Goal: Task Accomplishment & Management: Complete application form

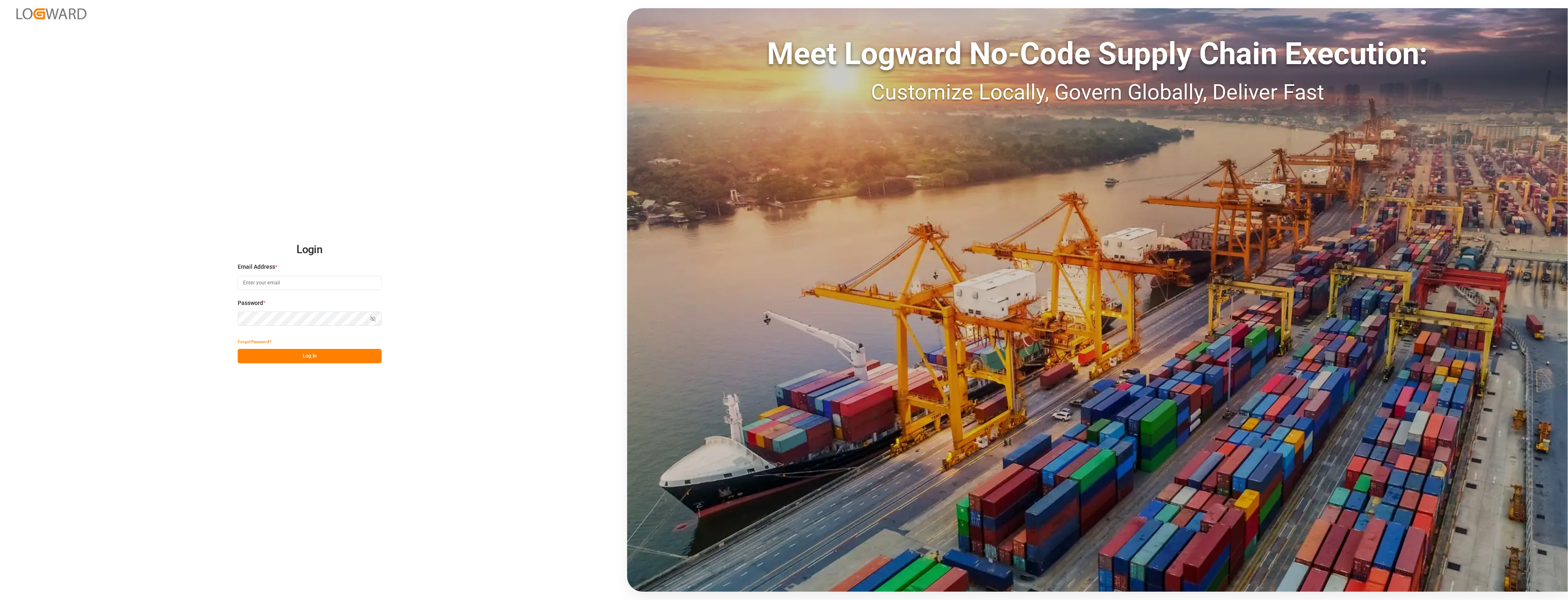
type input "[PERSON_NAME][EMAIL_ADDRESS][PERSON_NAME][DOMAIN_NAME]"
click at [317, 353] on button "Log In" at bounding box center [309, 357] width 144 height 15
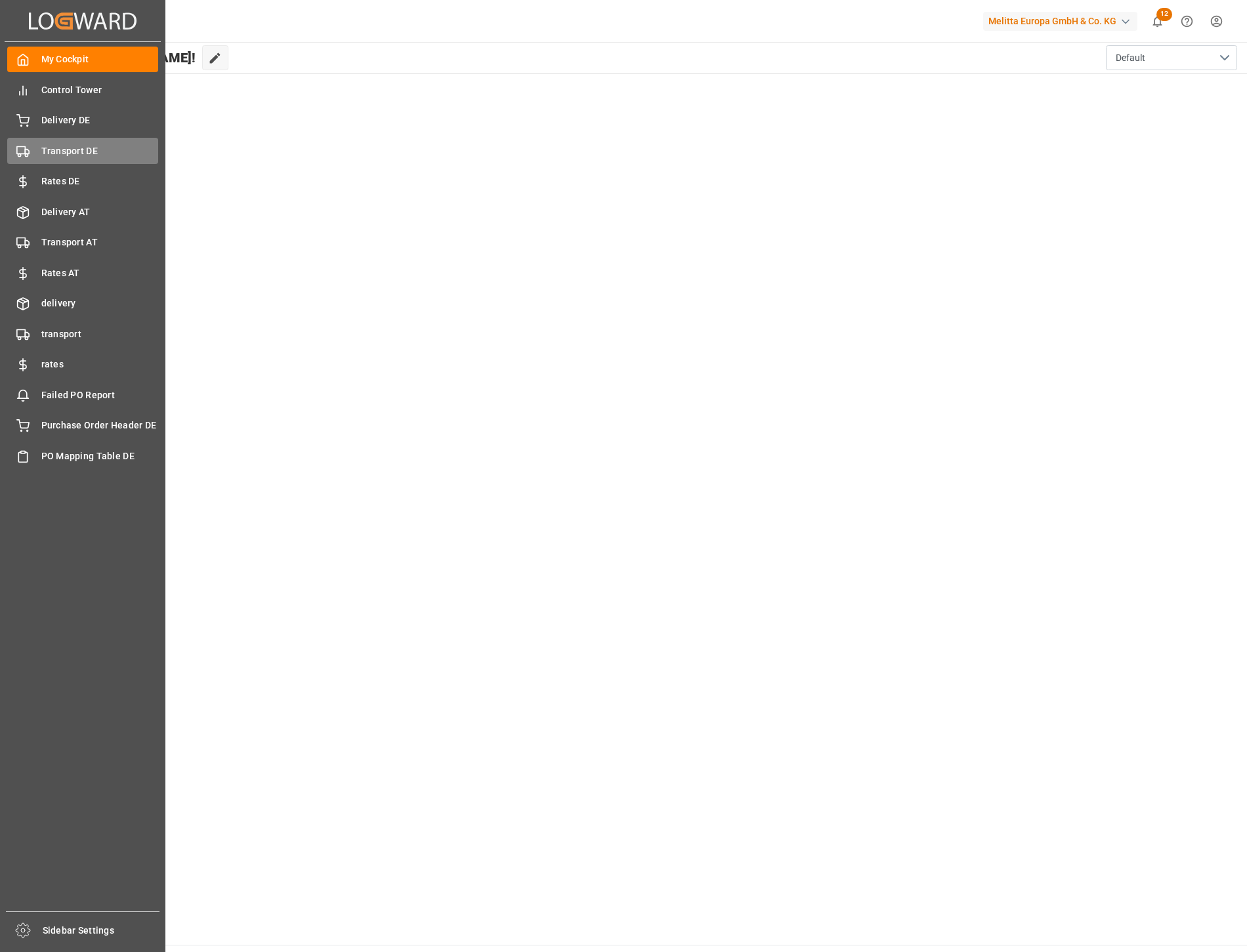
click at [82, 153] on span "Transport DE" at bounding box center [100, 152] width 118 height 14
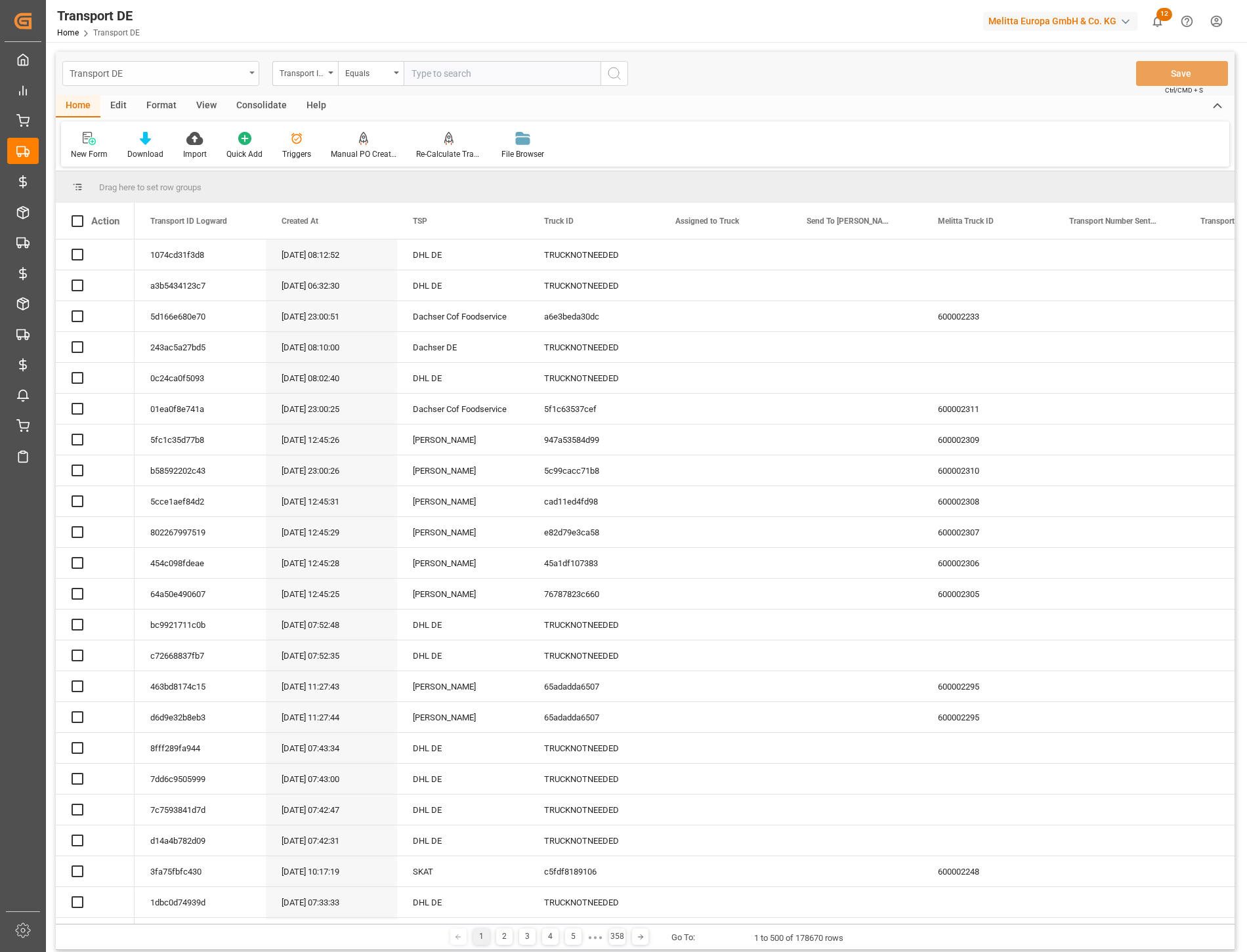
click at [158, 69] on div "Transport DE" at bounding box center [157, 72] width 175 height 17
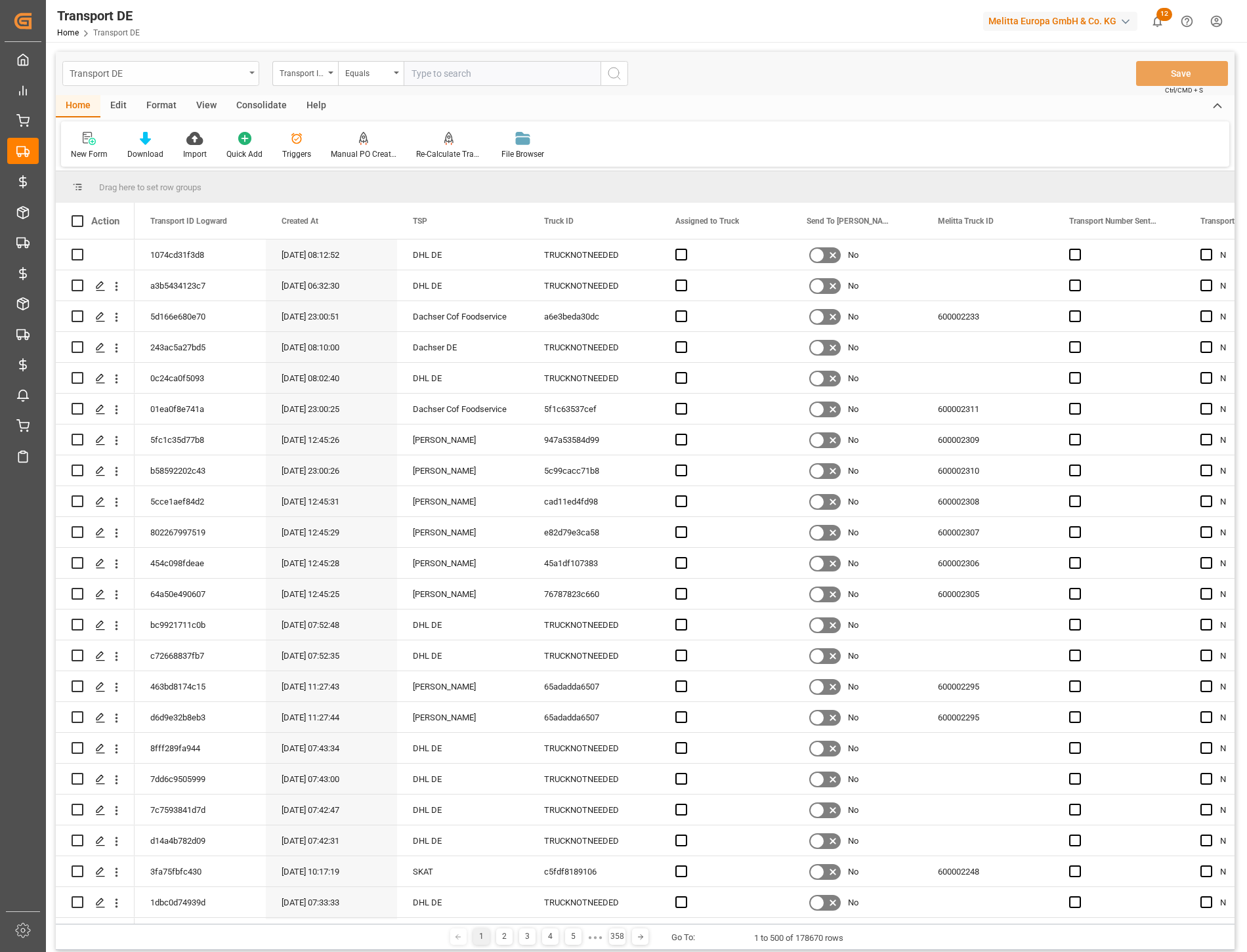
click at [152, 76] on div "Transport DE" at bounding box center [157, 72] width 175 height 17
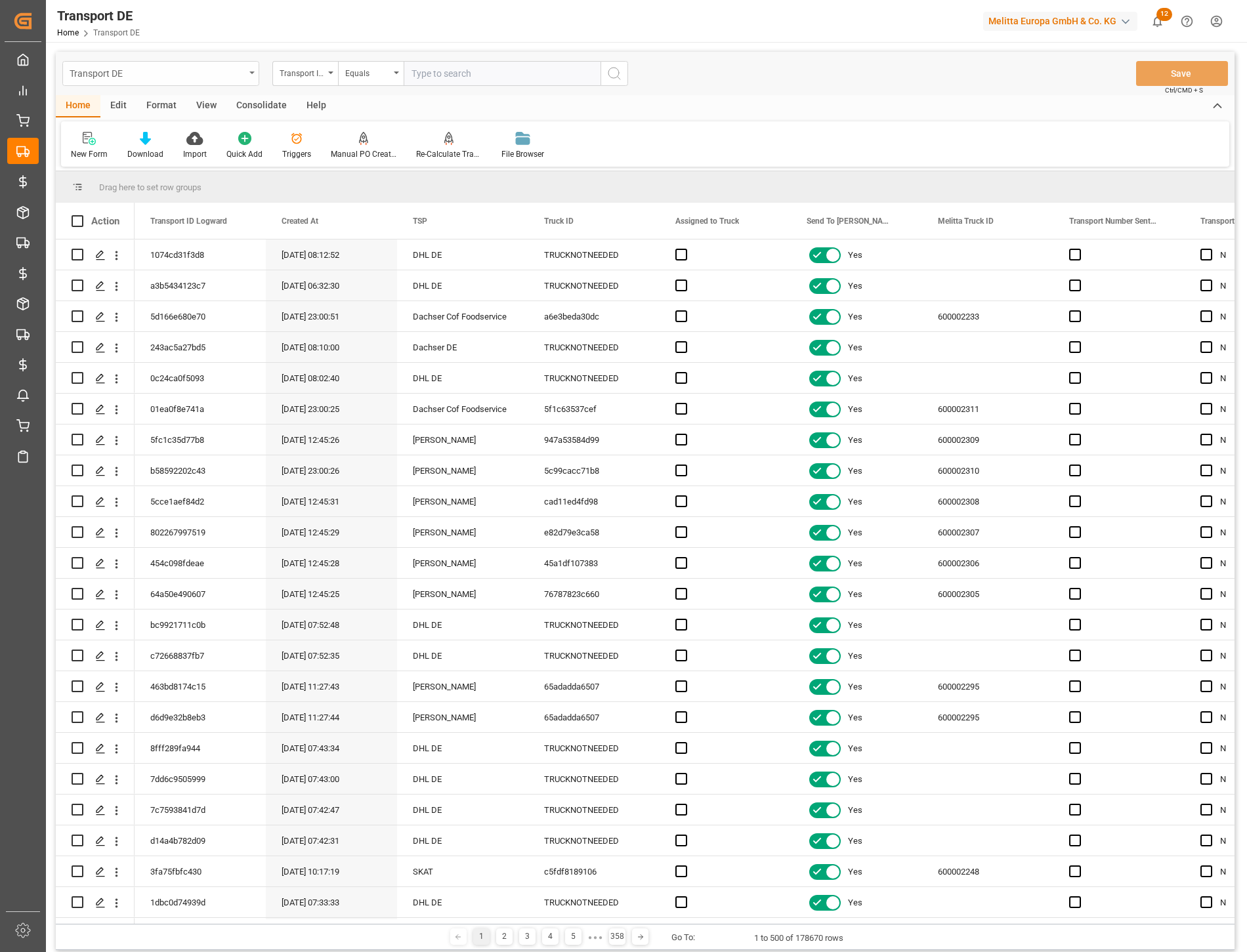
click at [185, 80] on div "Transport DE" at bounding box center [157, 72] width 175 height 17
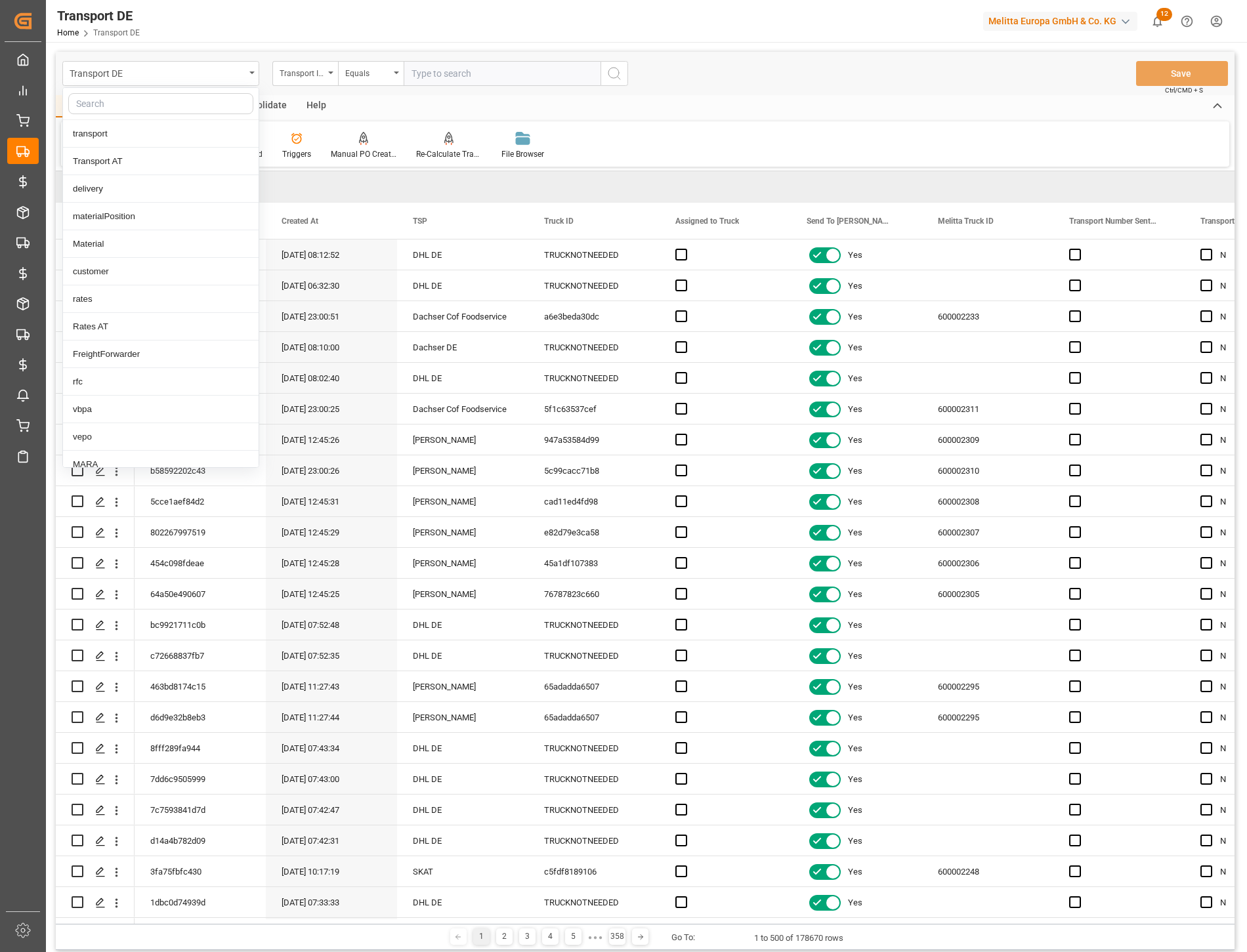
click at [168, 99] on input "text" at bounding box center [160, 104] width 185 height 21
type input "non"
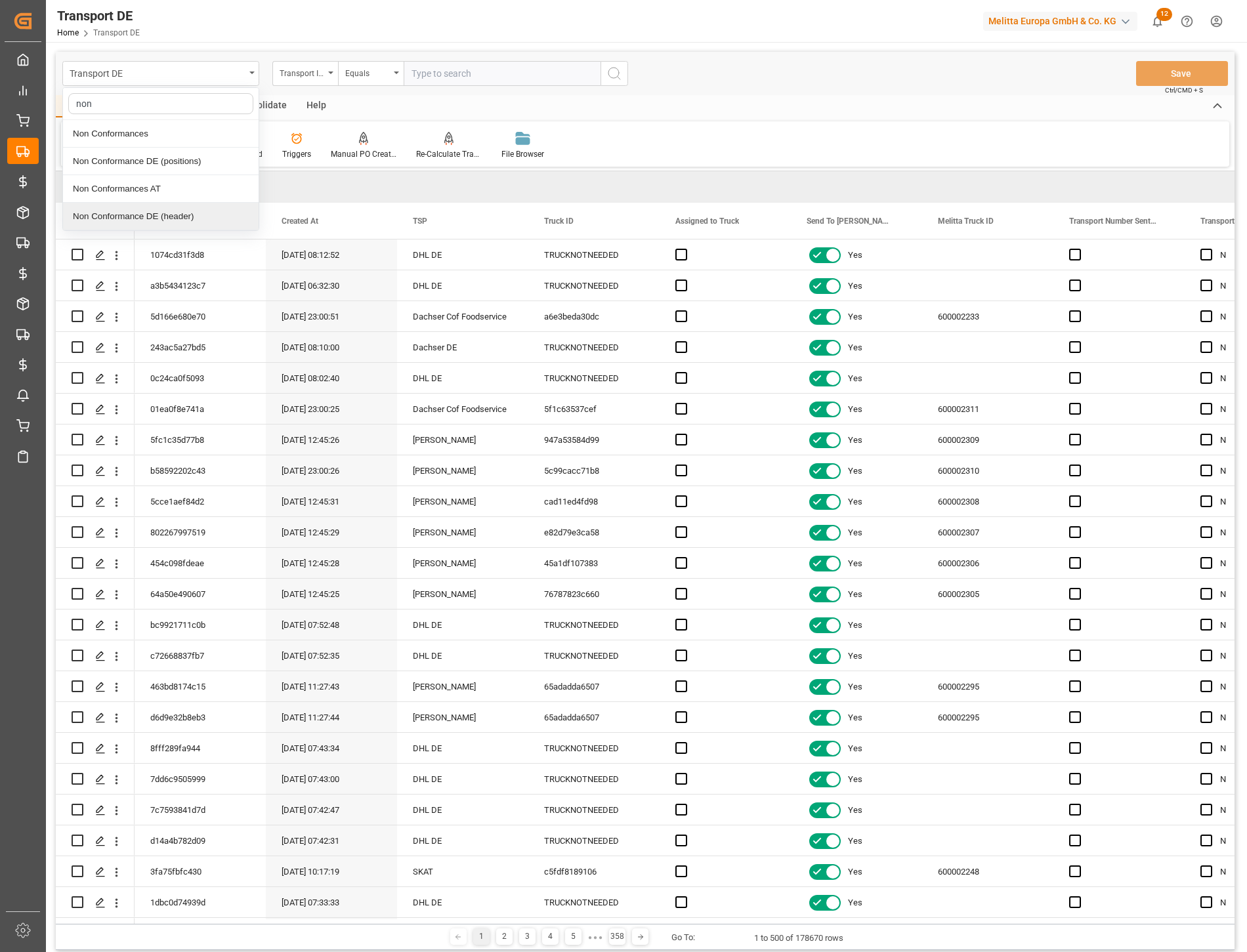
click at [157, 219] on div "Non Conformance DE (header)" at bounding box center [160, 217] width 195 height 27
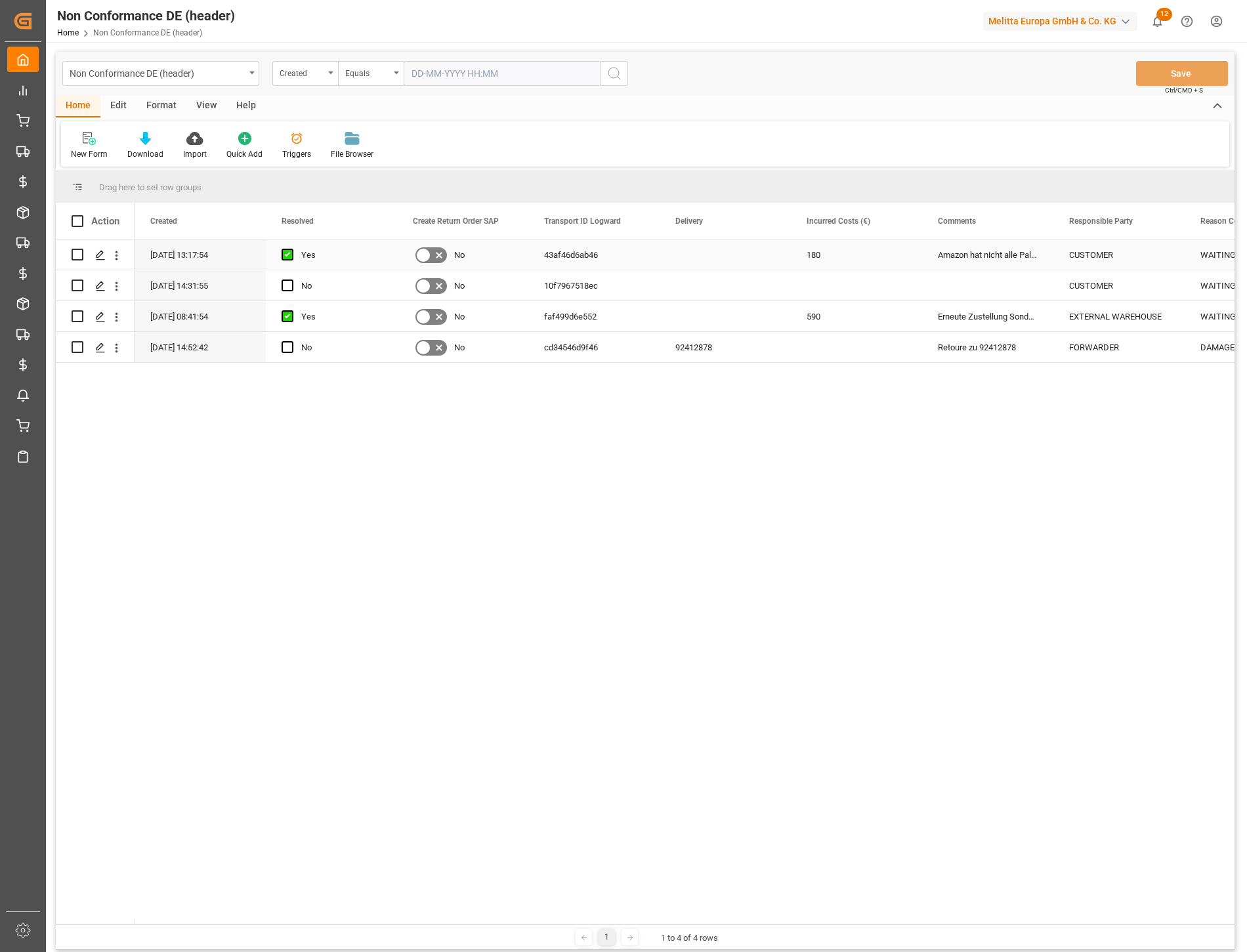
click at [582, 256] on div "43af46d6ab46" at bounding box center [593, 255] width 131 height 30
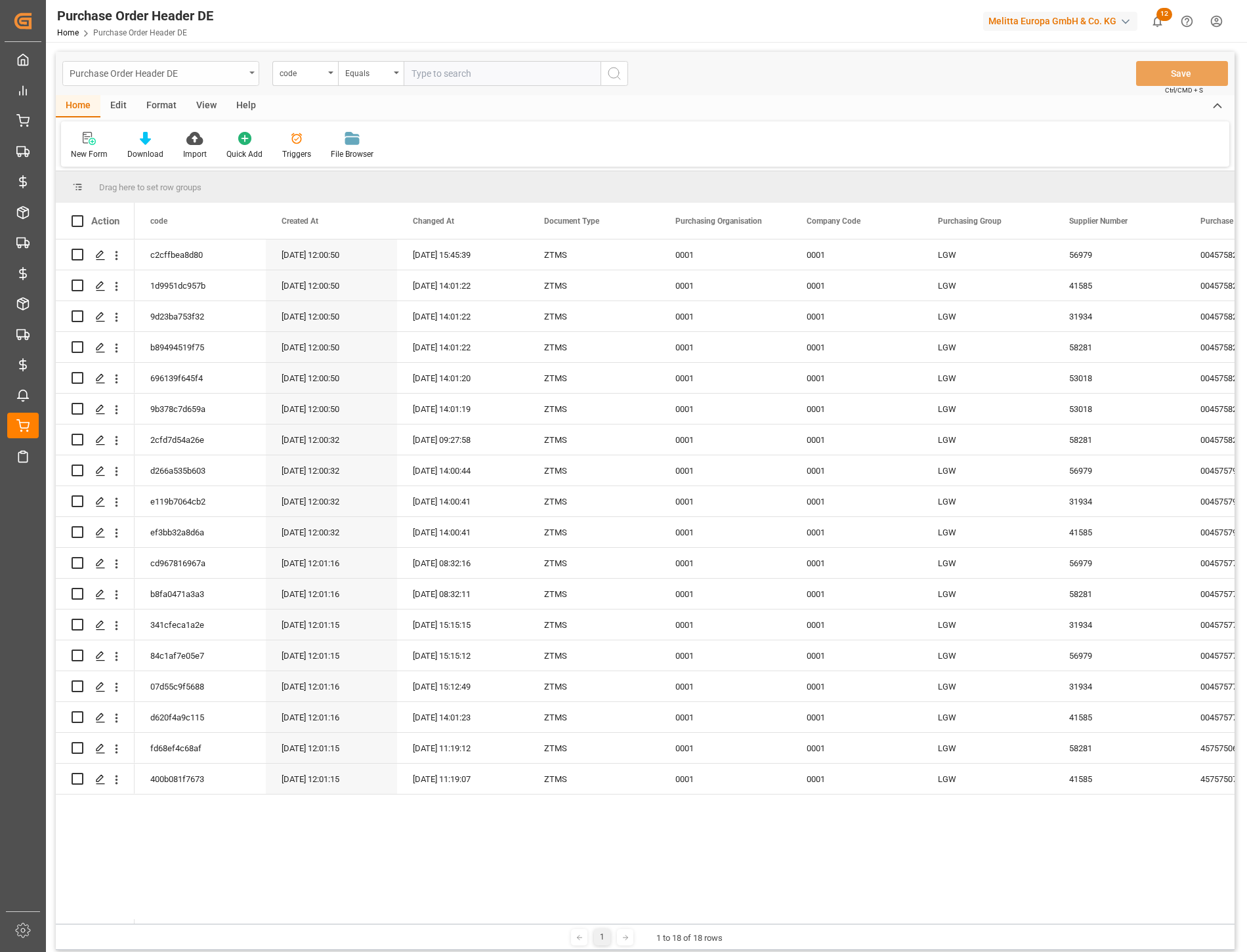
click at [165, 66] on div "Purchase Order Header DE" at bounding box center [157, 72] width 175 height 17
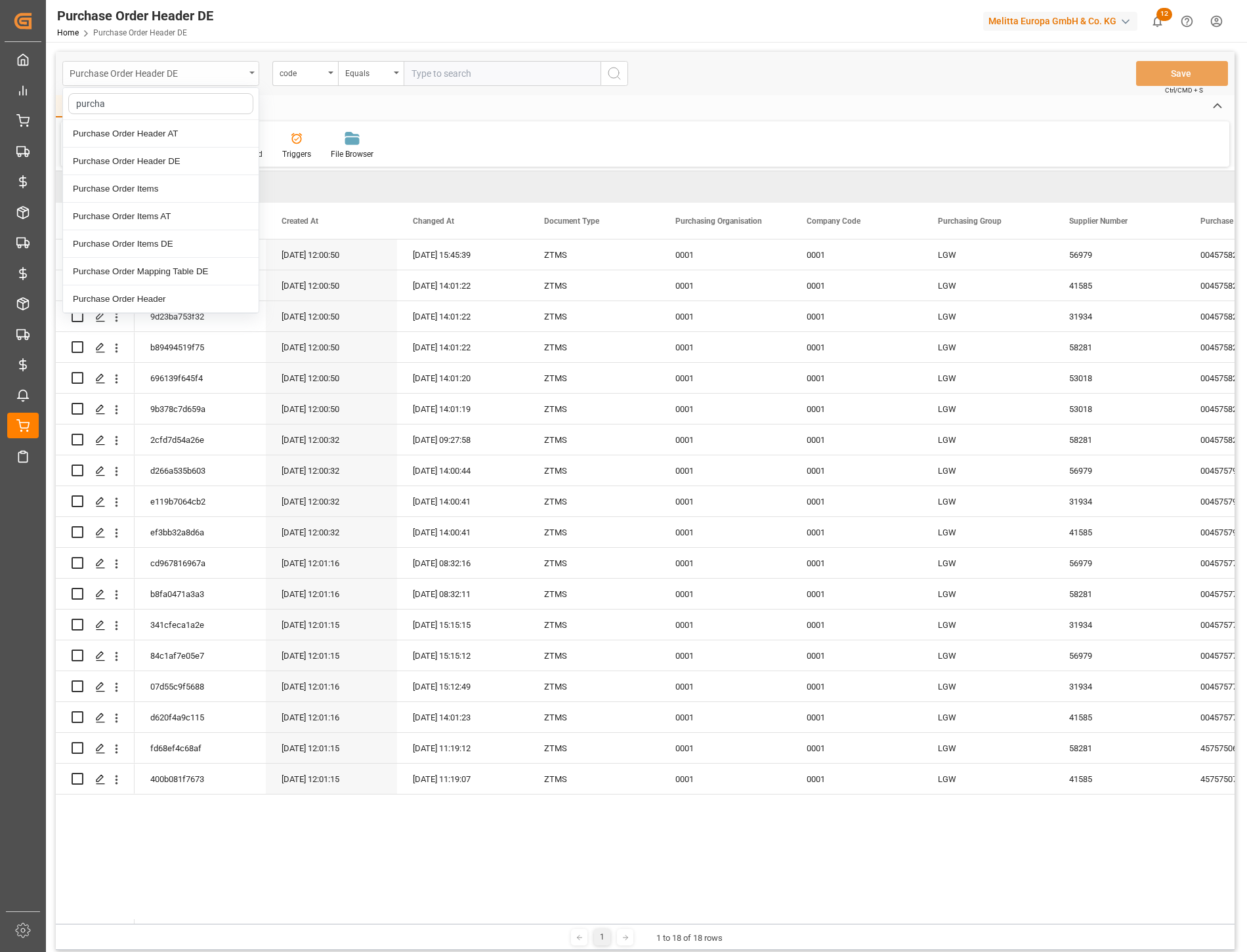
type input "purchas"
click at [139, 238] on div "Purchase Order Items DE" at bounding box center [160, 244] width 195 height 27
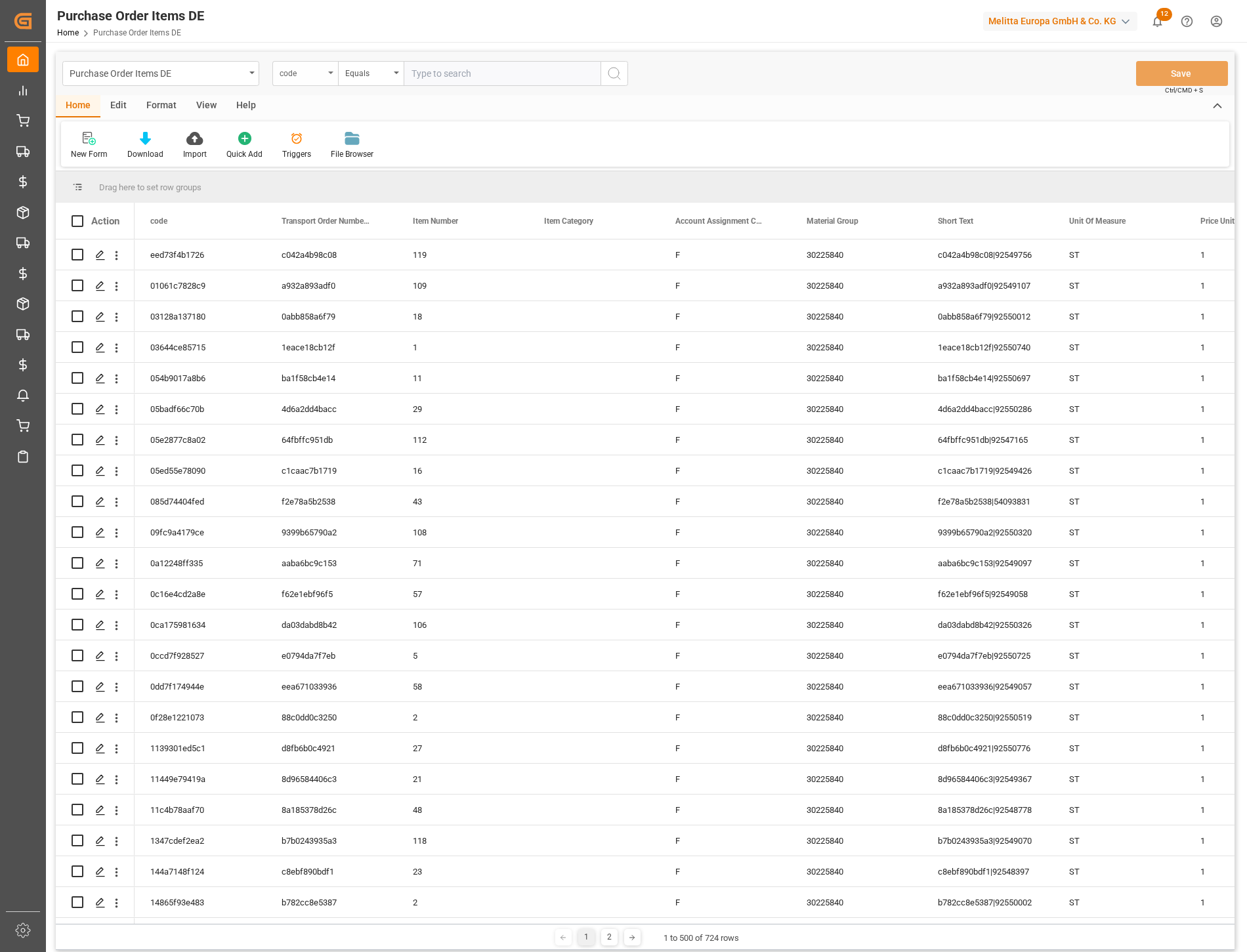
click at [324, 80] on div "code" at bounding box center [305, 74] width 66 height 25
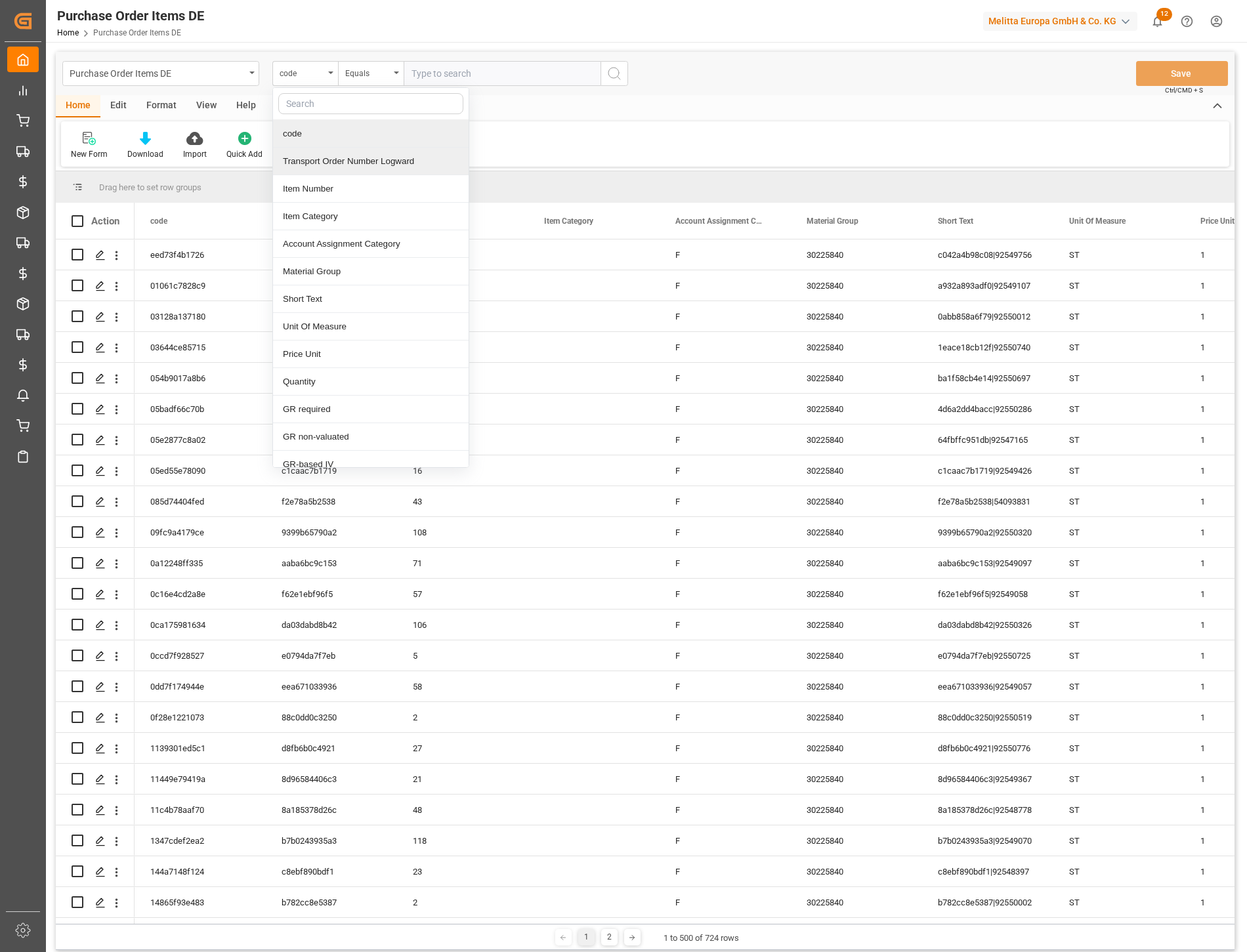
click at [314, 157] on div "Transport Order Number Logward" at bounding box center [370, 161] width 195 height 27
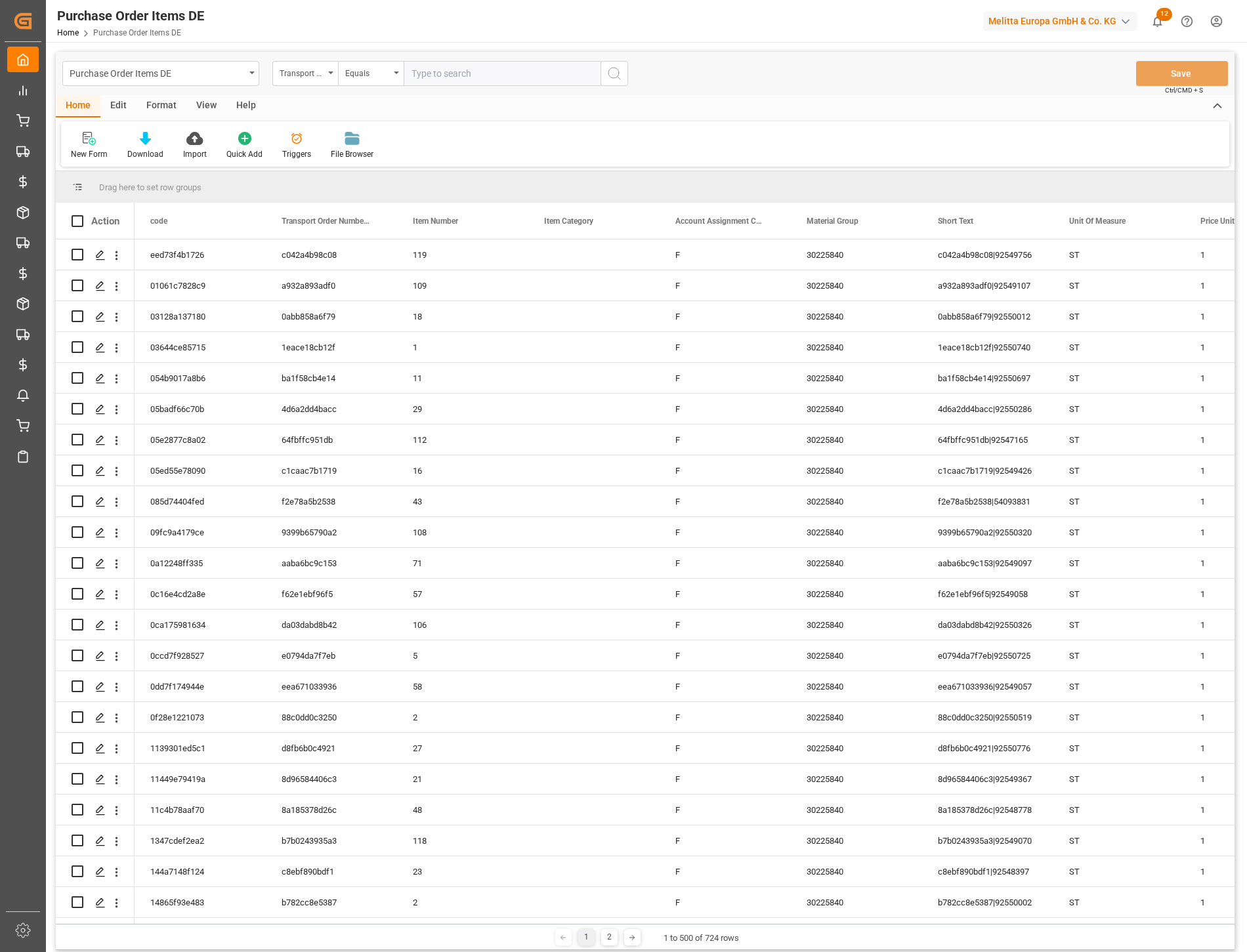
click at [429, 85] on div "Purchase Order Items DE Transport Order Number Logward Equals Save Ctrl/CMD + S" at bounding box center [644, 73] width 1178 height 44
click at [436, 80] on input "text" at bounding box center [501, 74] width 197 height 25
paste input "43af46d6ab46"
type input "43af46d6ab46"
click at [613, 76] on icon "search button" at bounding box center [614, 74] width 16 height 16
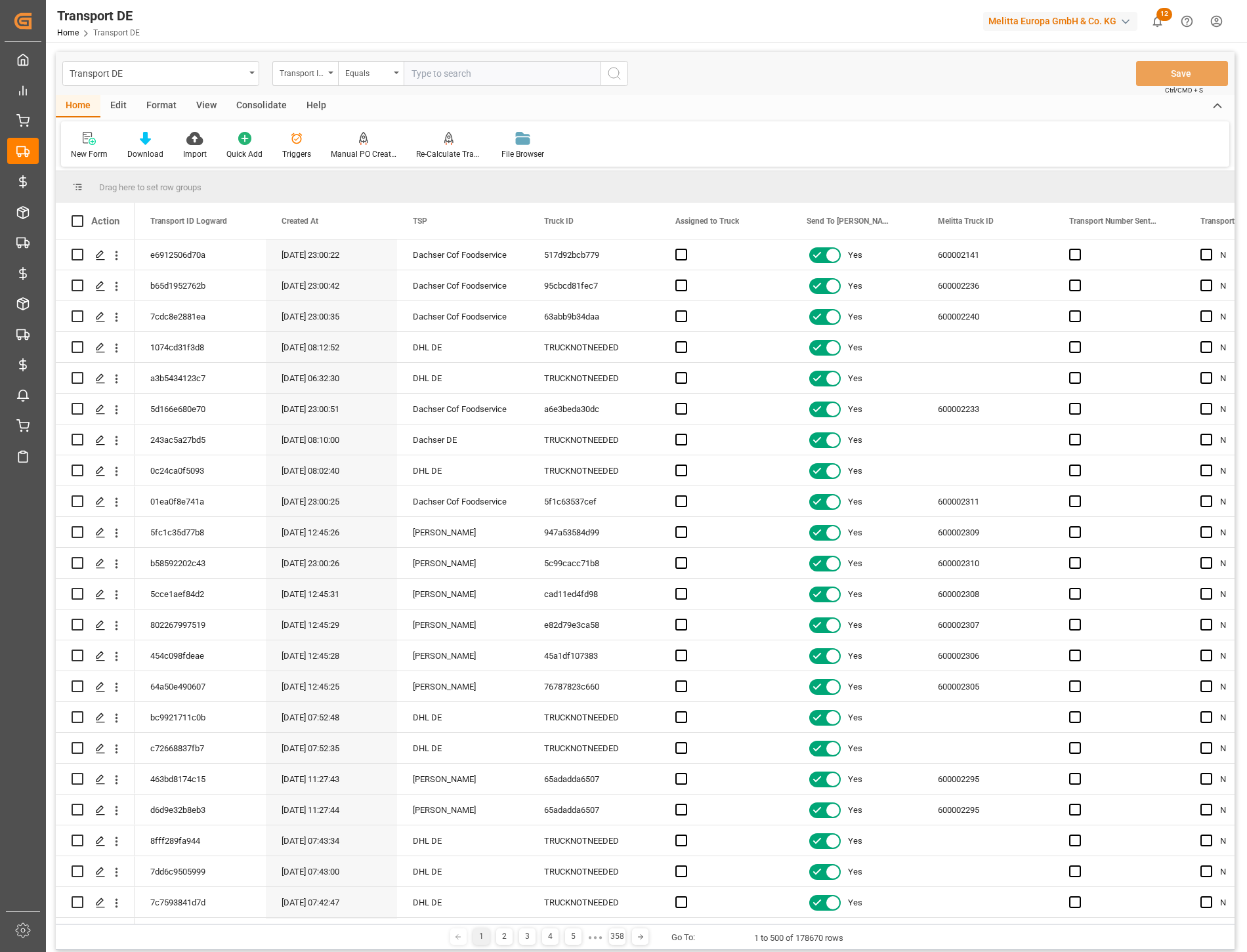
click at [409, 68] on input "text" at bounding box center [501, 74] width 197 height 25
paste input "43af46d6ab46"
type input "43af46d6ab46"
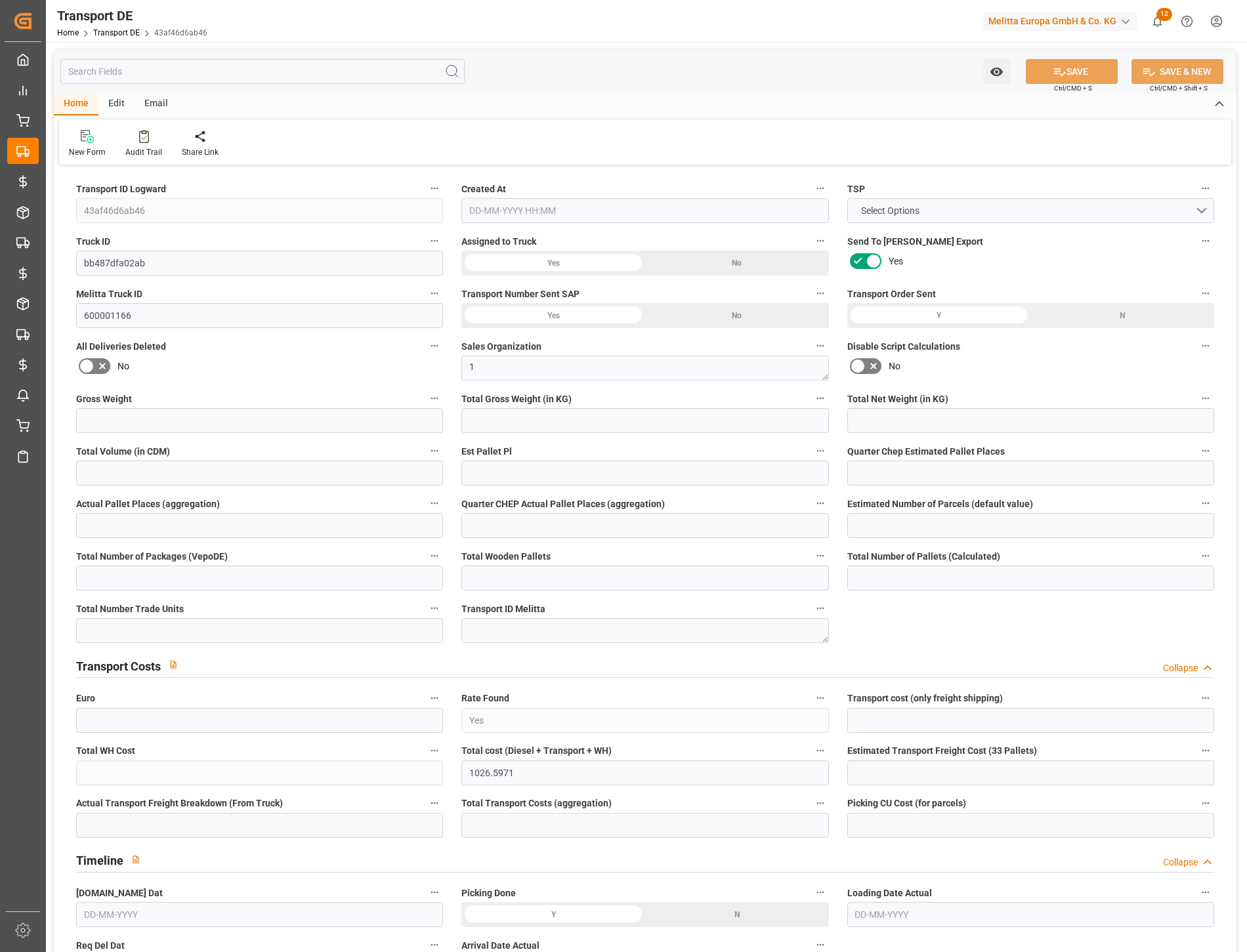
type input "5336.286"
type input "4594.499"
type input "4312.177"
type input "17675.495"
type input "20"
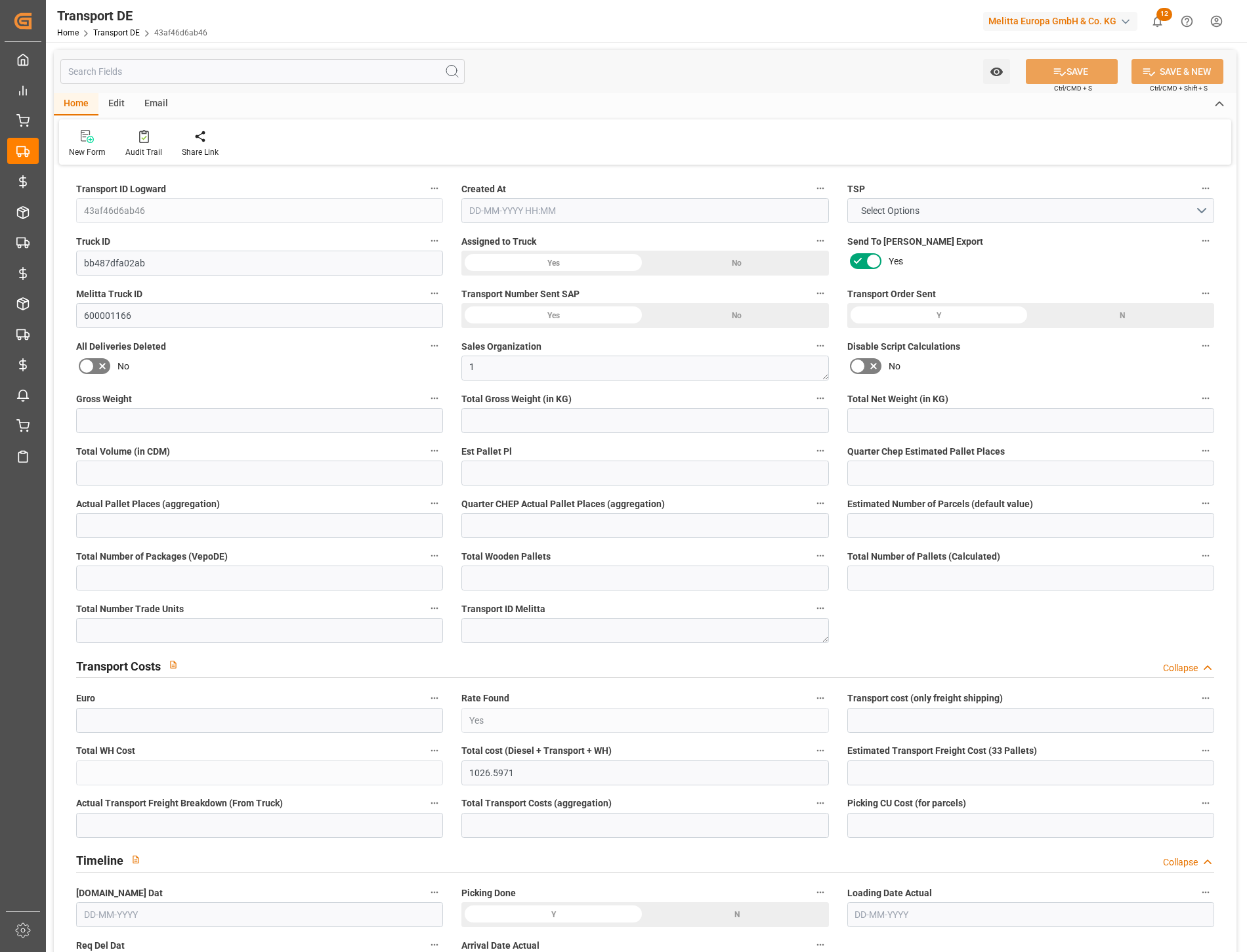
type input "0"
type input "23.25"
type input "0"
type input "1"
type input "23"
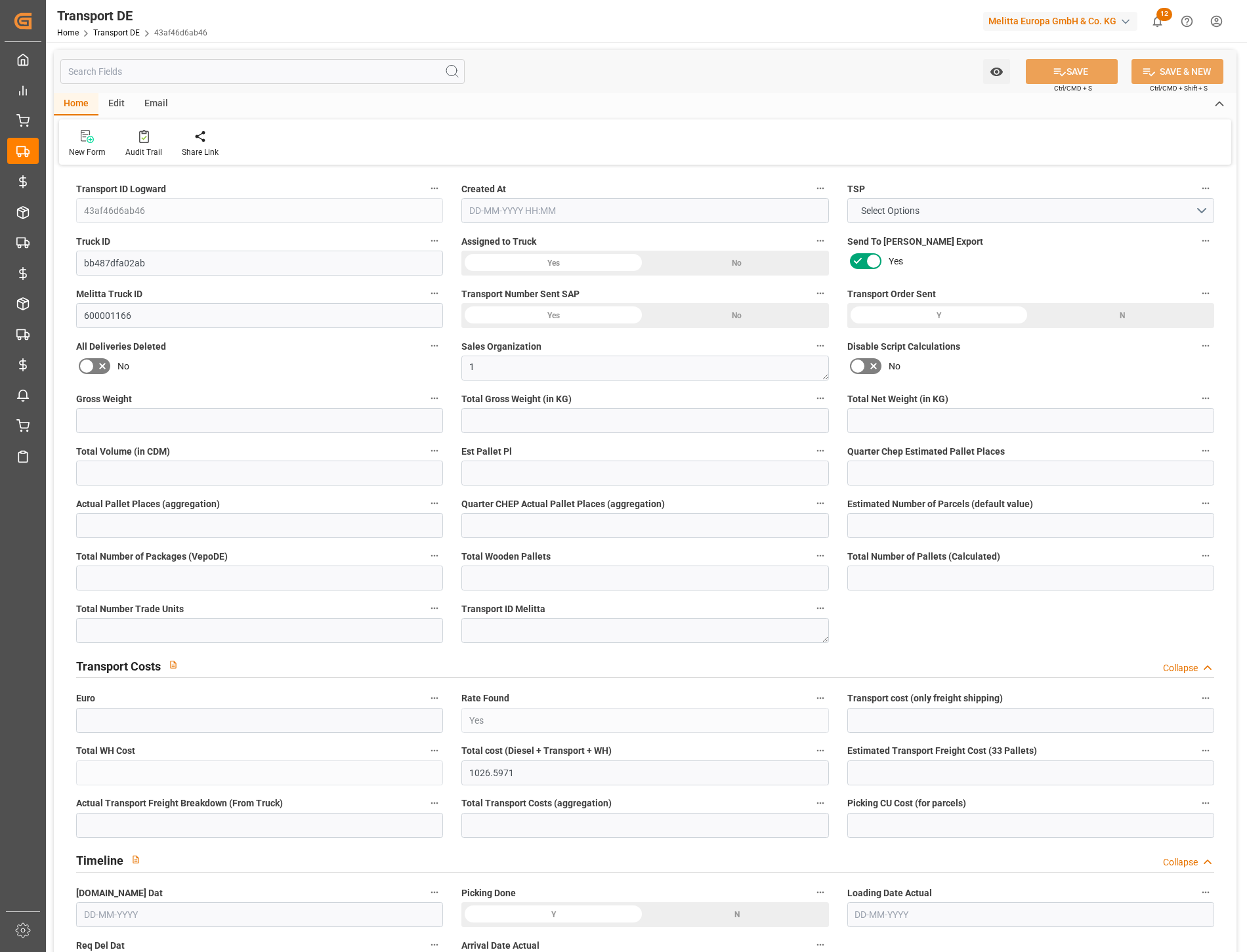
type input "22"
type input "10"
type input "644"
type input "0"
type input "596.6"
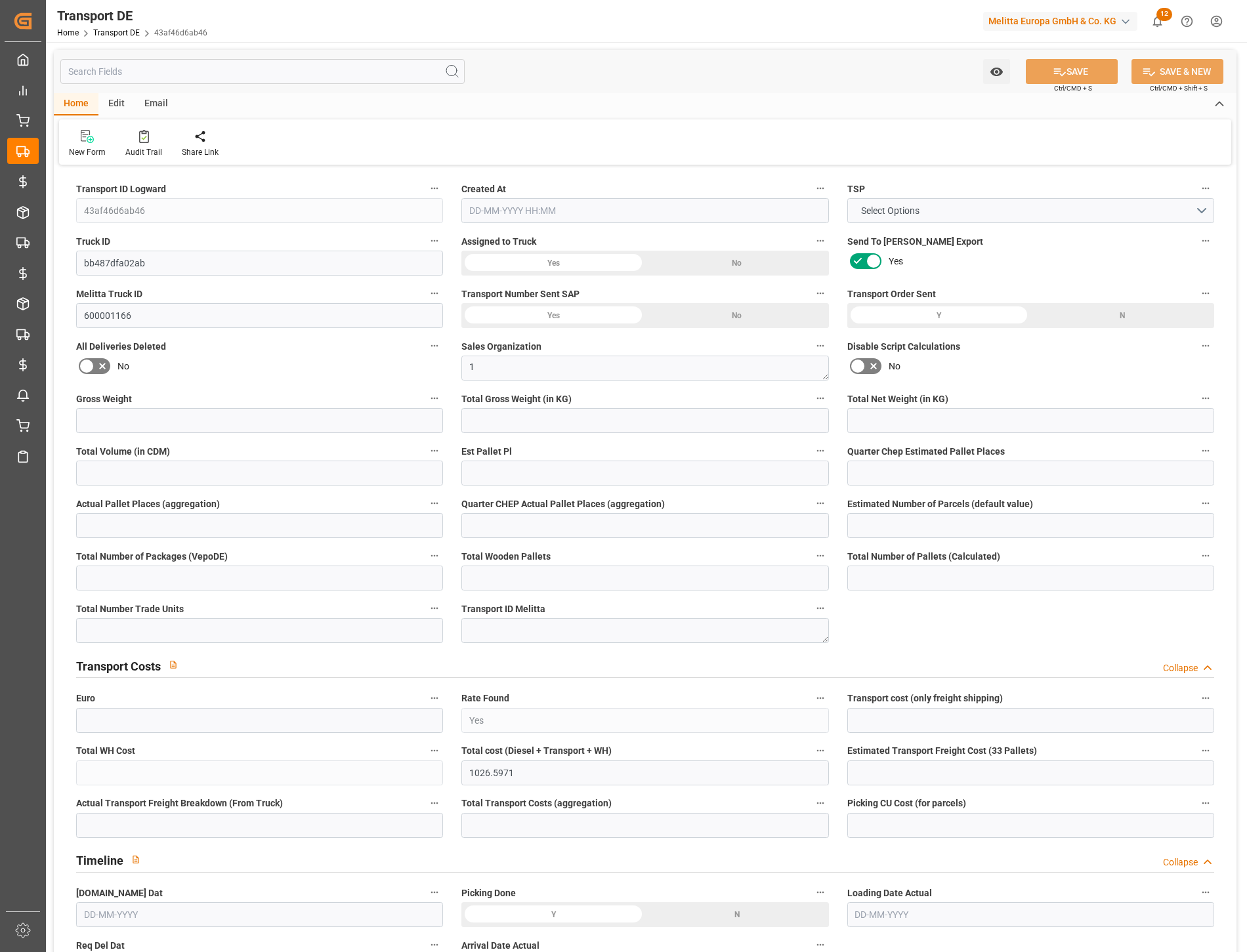
type input "445.807"
type input "596.6"
type input "580.7901"
type input "59"
type input "22"
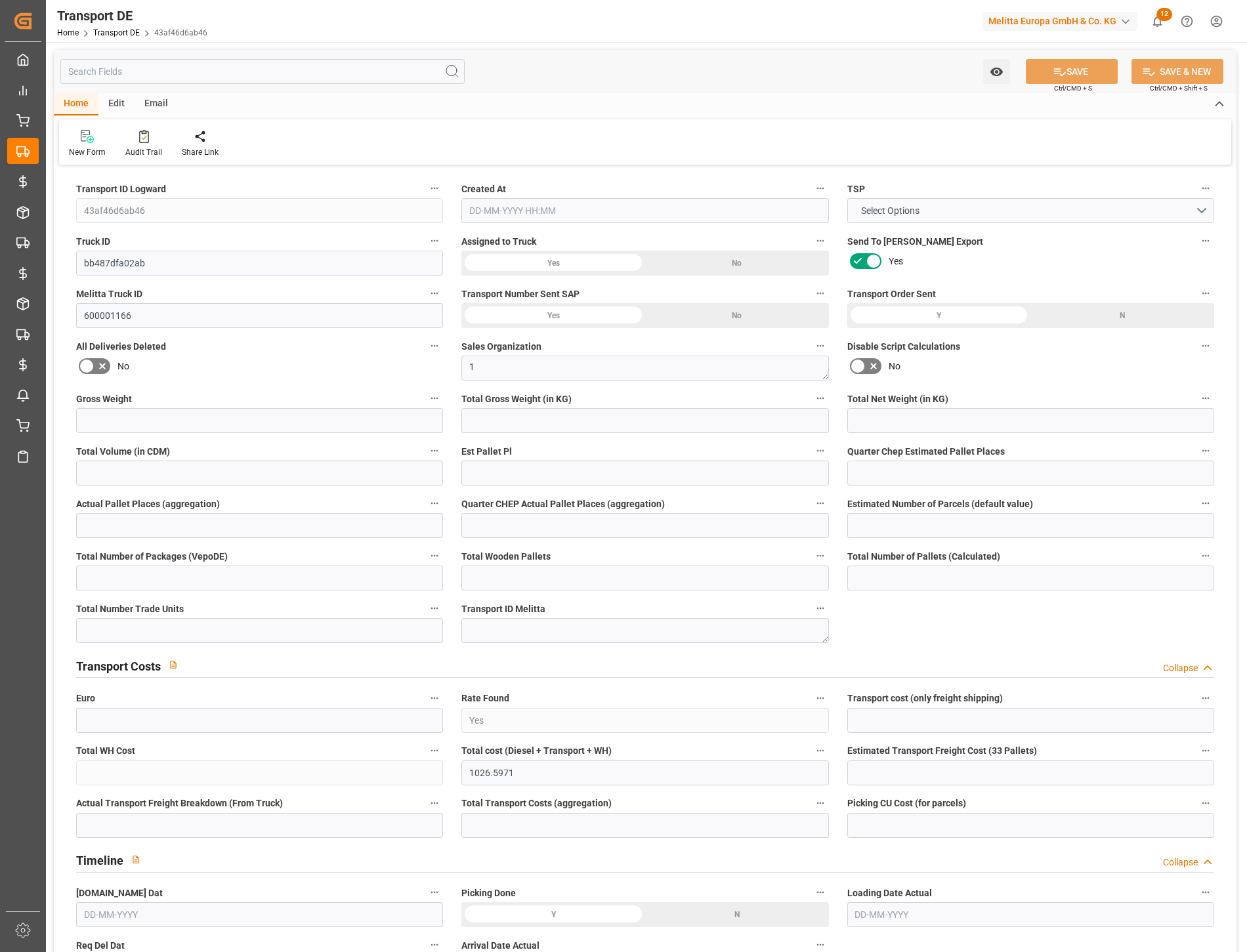
type input "0"
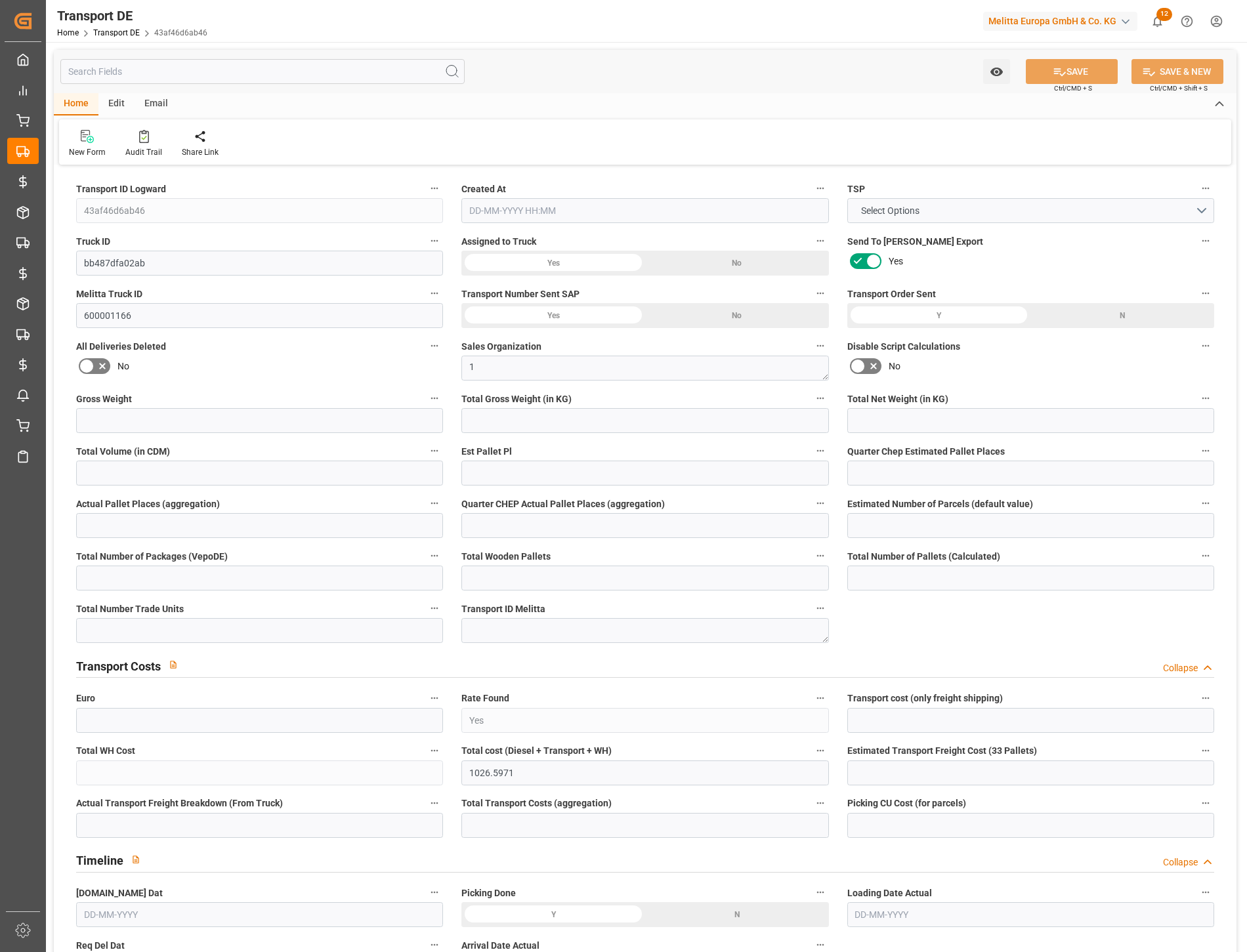
type input "0"
type input "-15.8099"
type input "180"
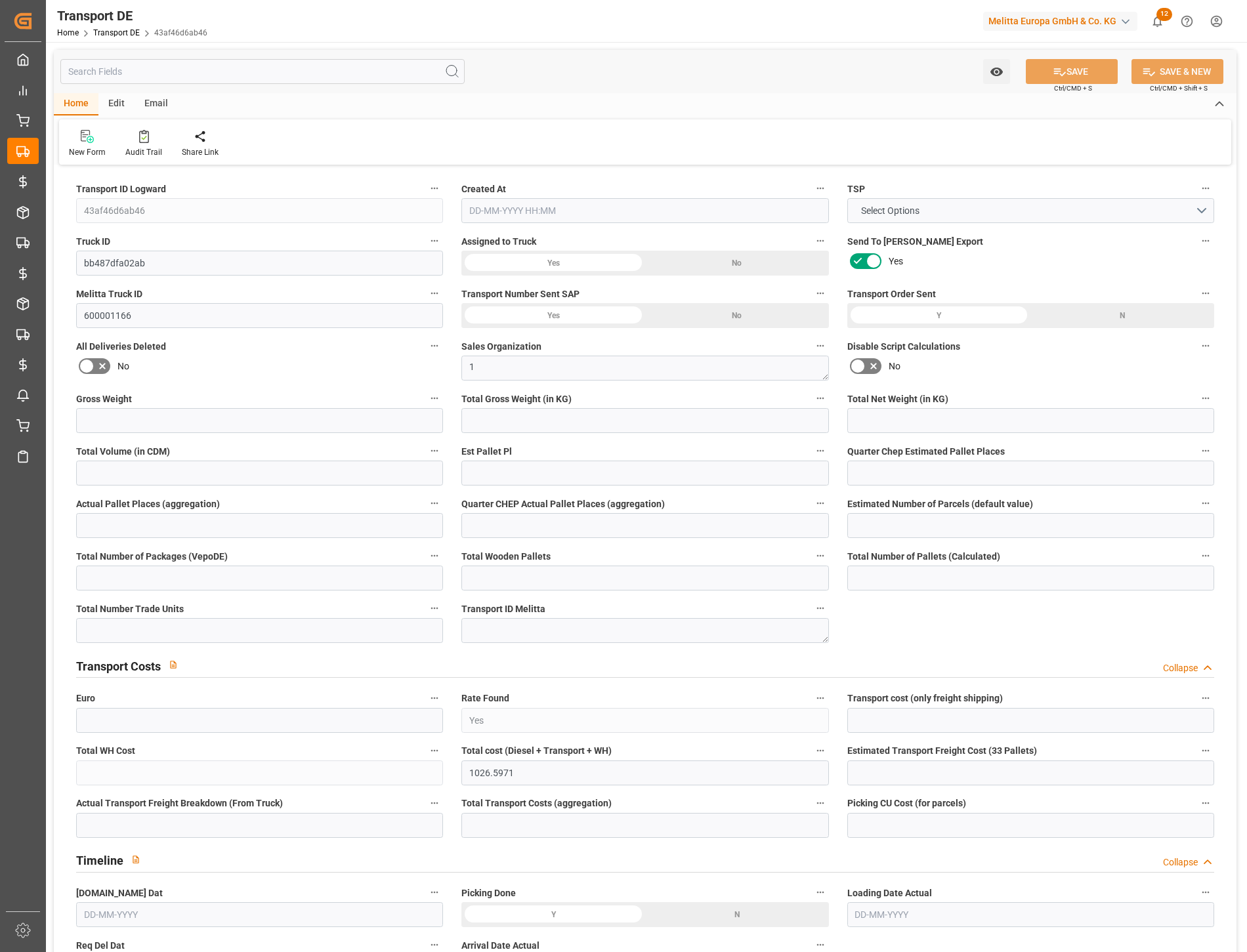
type input "0"
type input "4594.499"
type input "21"
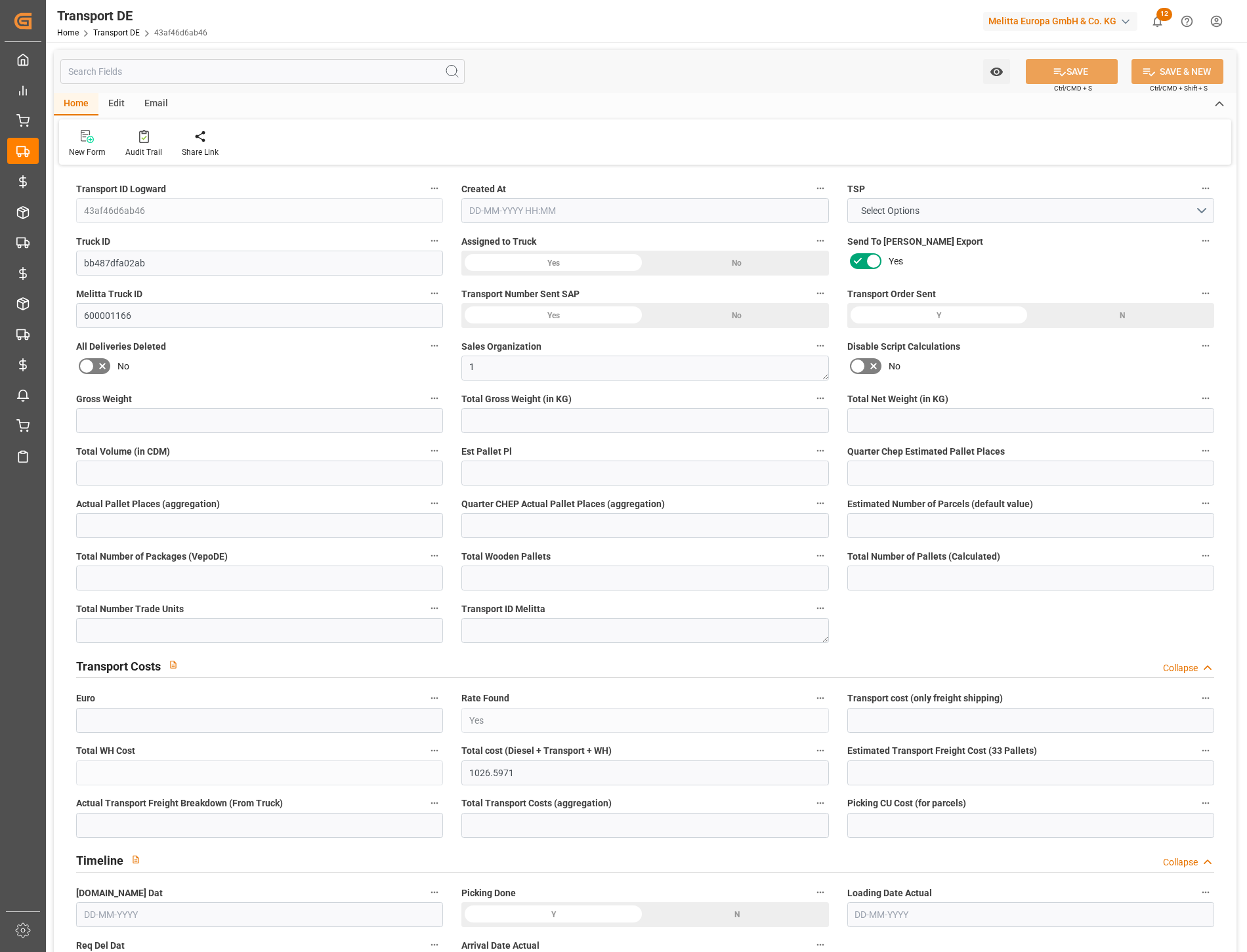
type input "100"
type input "1"
type input "7"
type input "5"
type input "0"
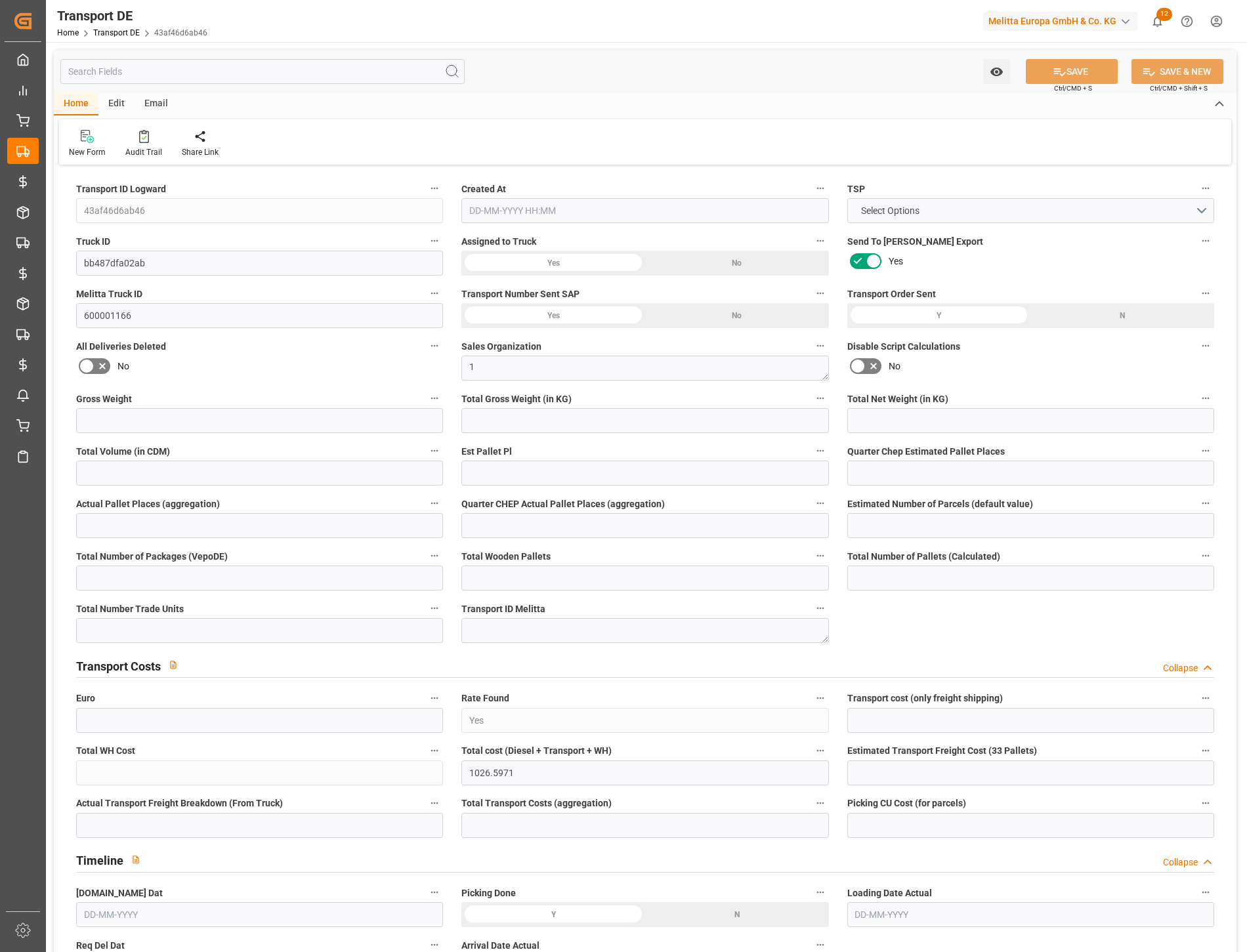
type input "0"
type input "7"
type input "9"
type input "0"
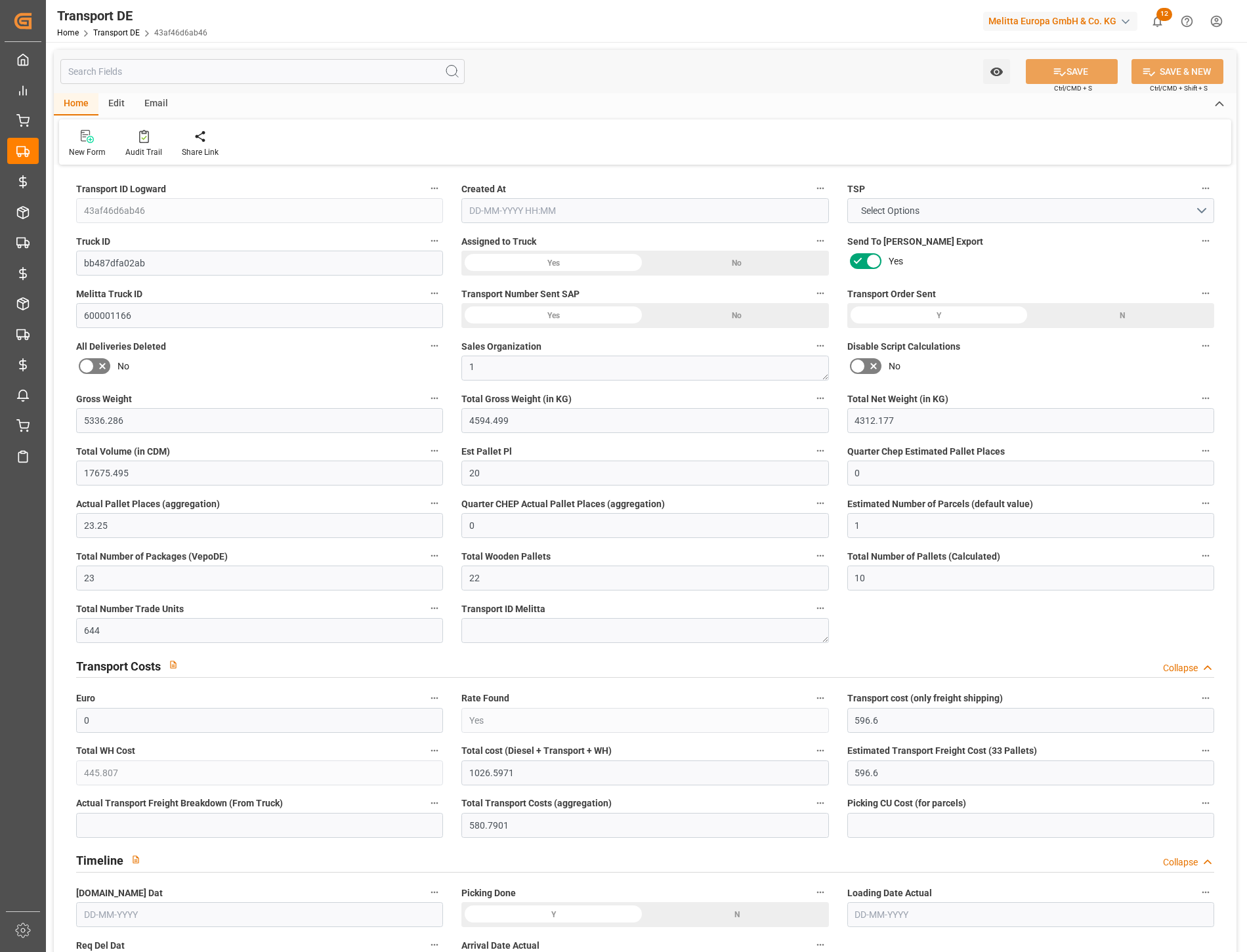
type input "1416"
type input "1206.5971"
type input "760.7901"
type input "28-07-2025 11:12"
type input "31-07-2025"
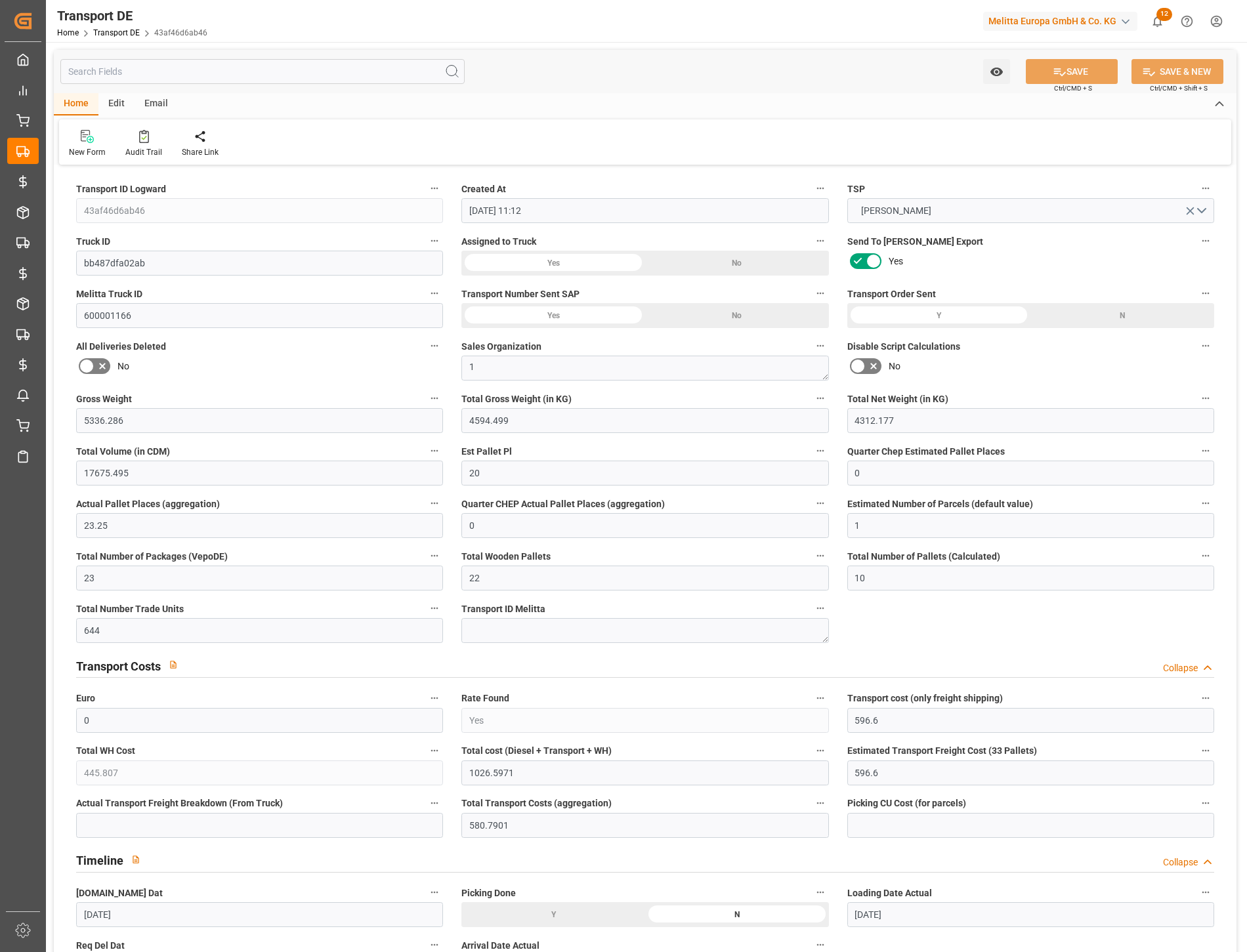
type input "31-07-2025"
type input "04-08-2025"
click at [157, 68] on input "text" at bounding box center [262, 72] width 404 height 25
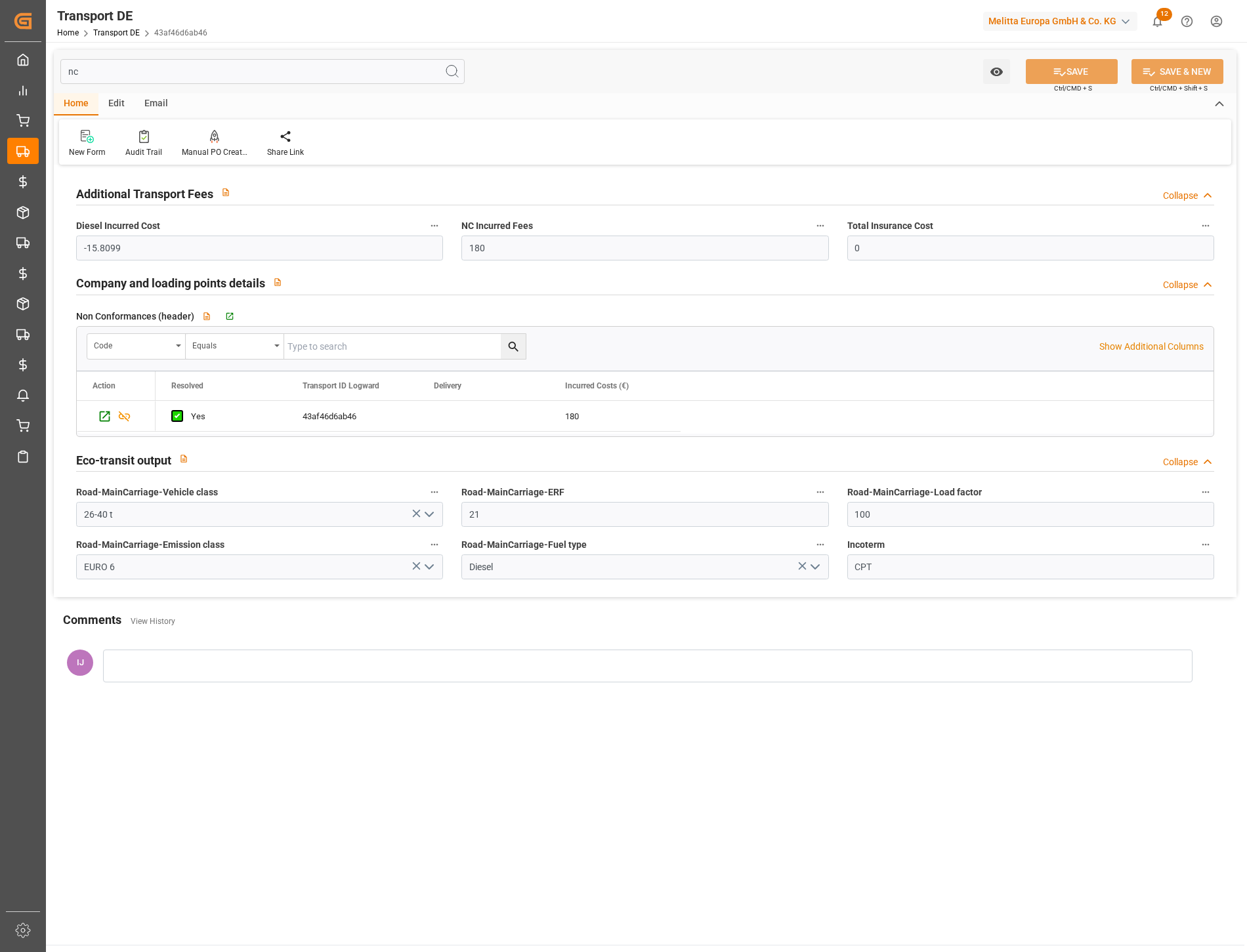
drag, startPoint x: 152, startPoint y: 71, endPoint x: 51, endPoint y: 68, distance: 101.0
click at [51, 68] on div "nc Watch Option SAVE Ctrl/CMD + S SAVE & NEW Ctrl/CMD + Shift + S Home Edit Ema…" at bounding box center [645, 376] width 1198 height 669
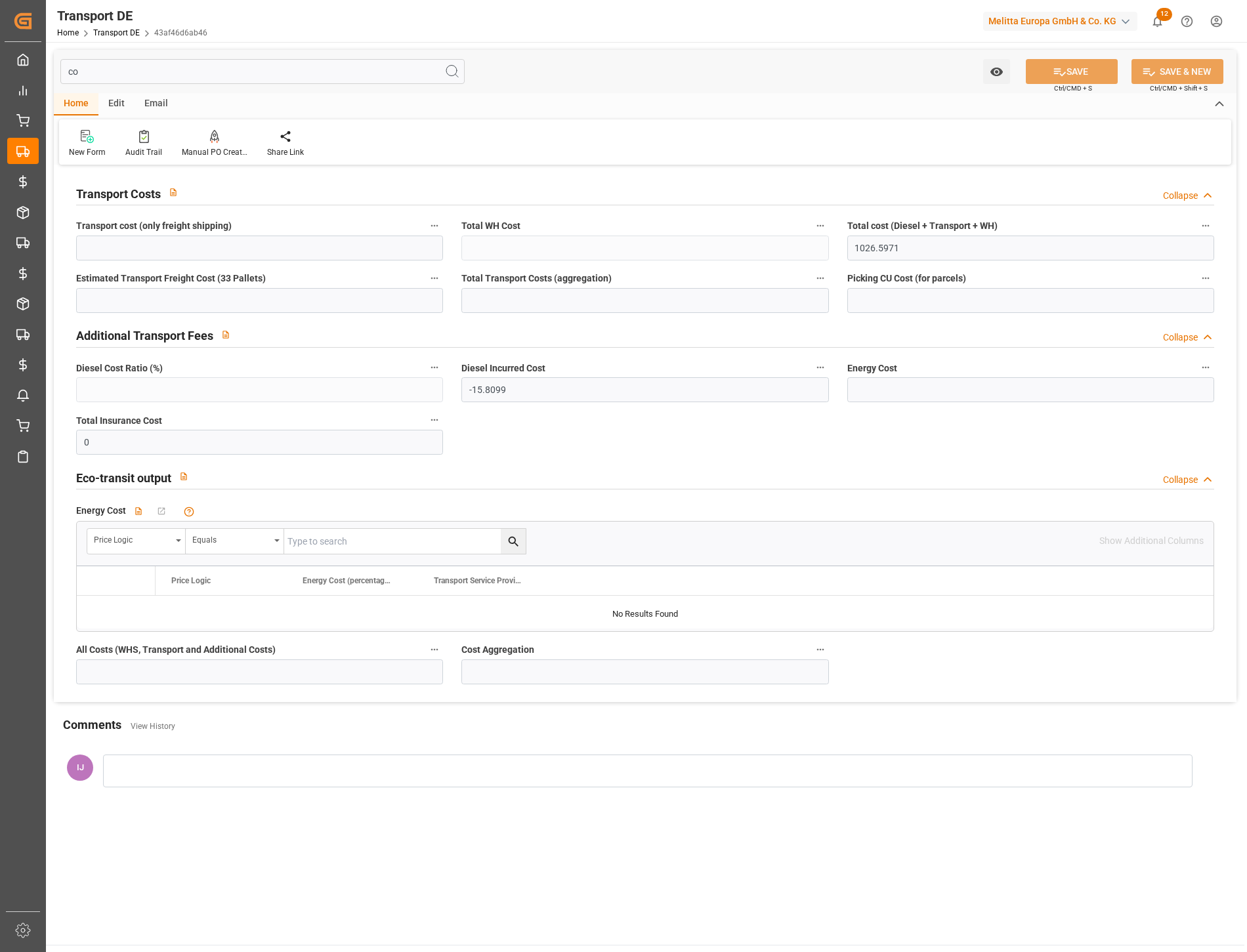
type input "cos"
type input "596.6"
type input "445.807"
type input "596.6"
type input "580.7901"
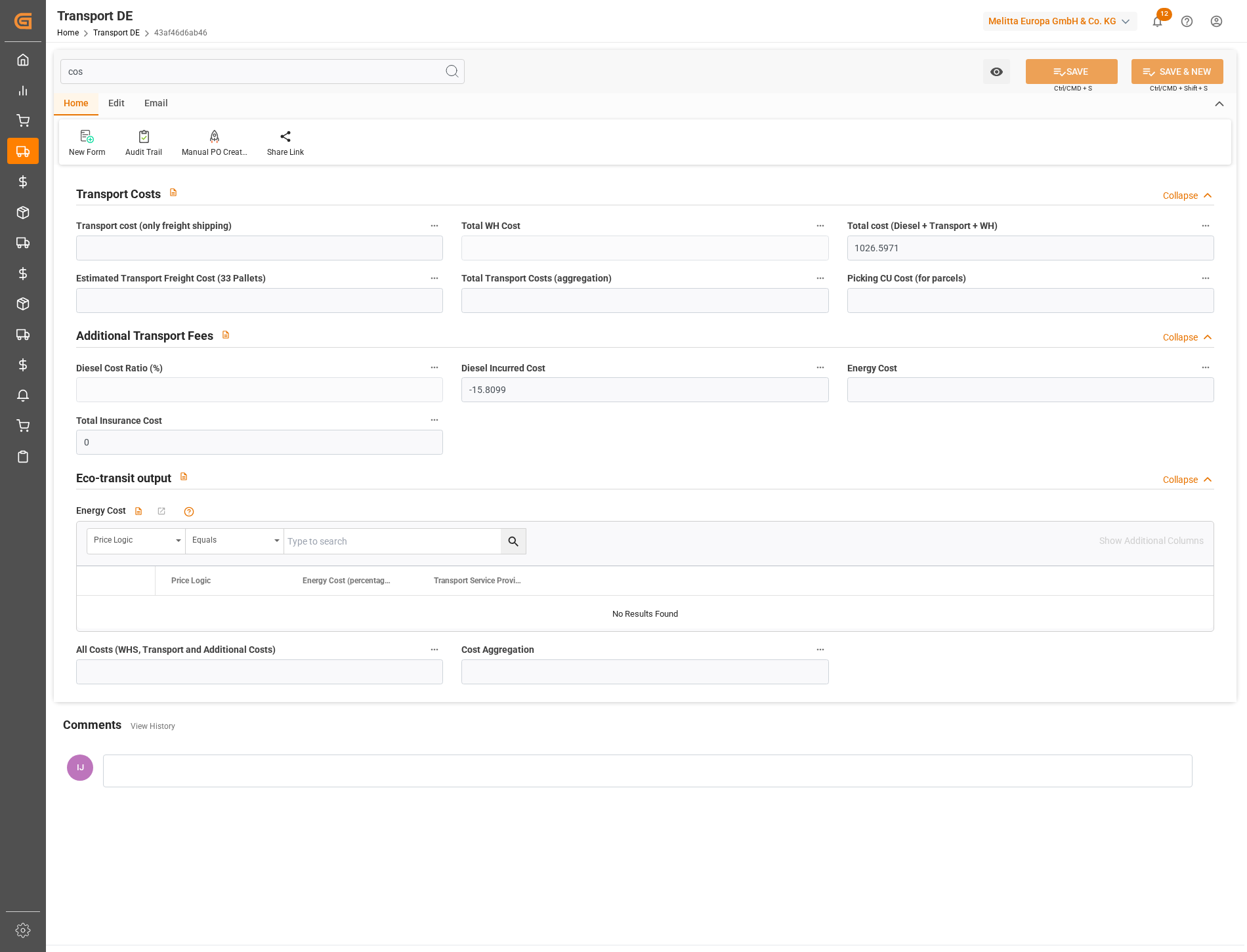
type input "0"
type input "1206.5971"
type input "760.7901"
drag, startPoint x: 114, startPoint y: 70, endPoint x: 54, endPoint y: 76, distance: 60.3
click at [54, 75] on div "cost Watch Option SAVE Ctrl/CMD + S SAVE & NEW Ctrl/CMD + Shift + S" at bounding box center [644, 71] width 1182 height 44
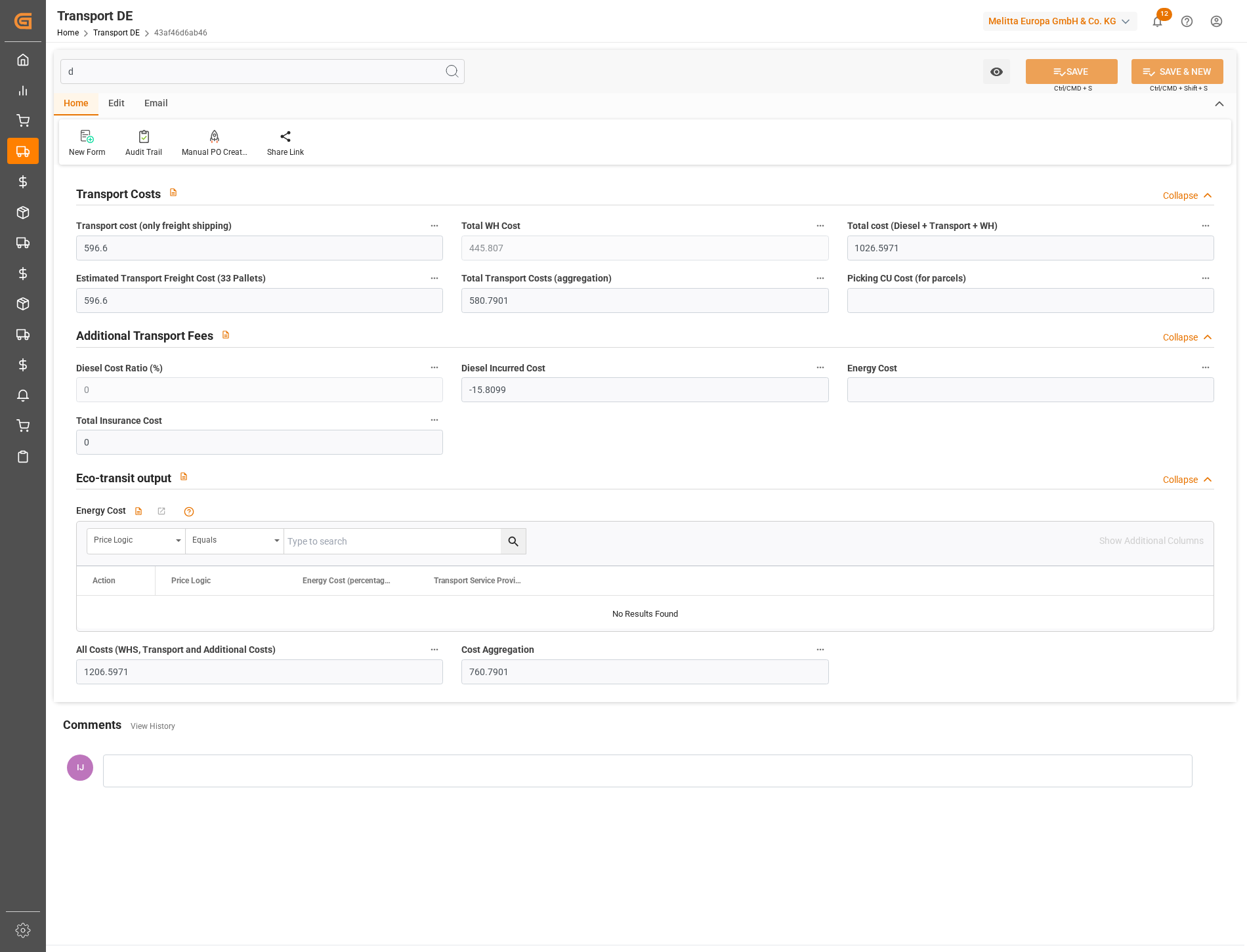
type input "da"
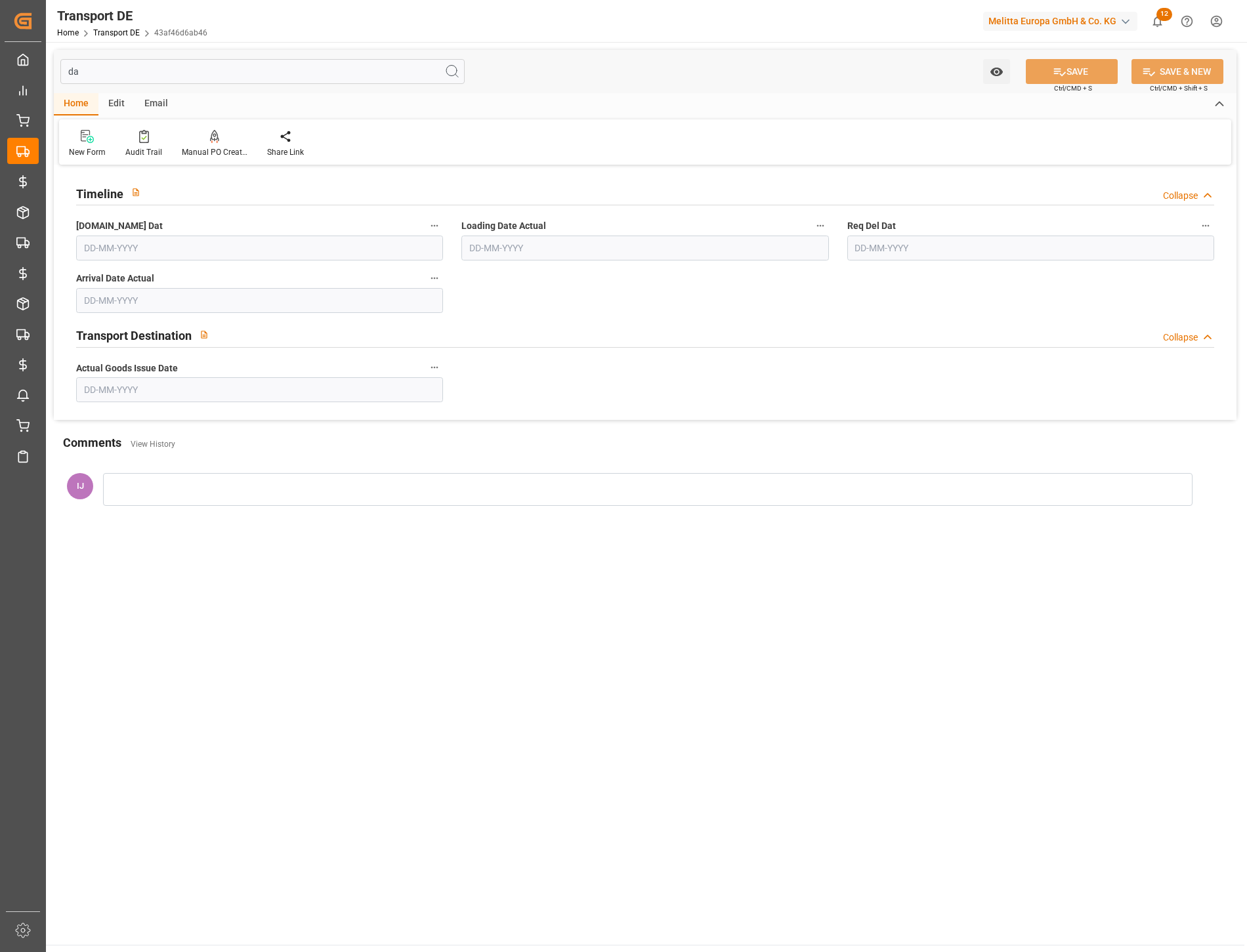
type input "31-07-2025"
type input "04-08-2025"
type input "d"
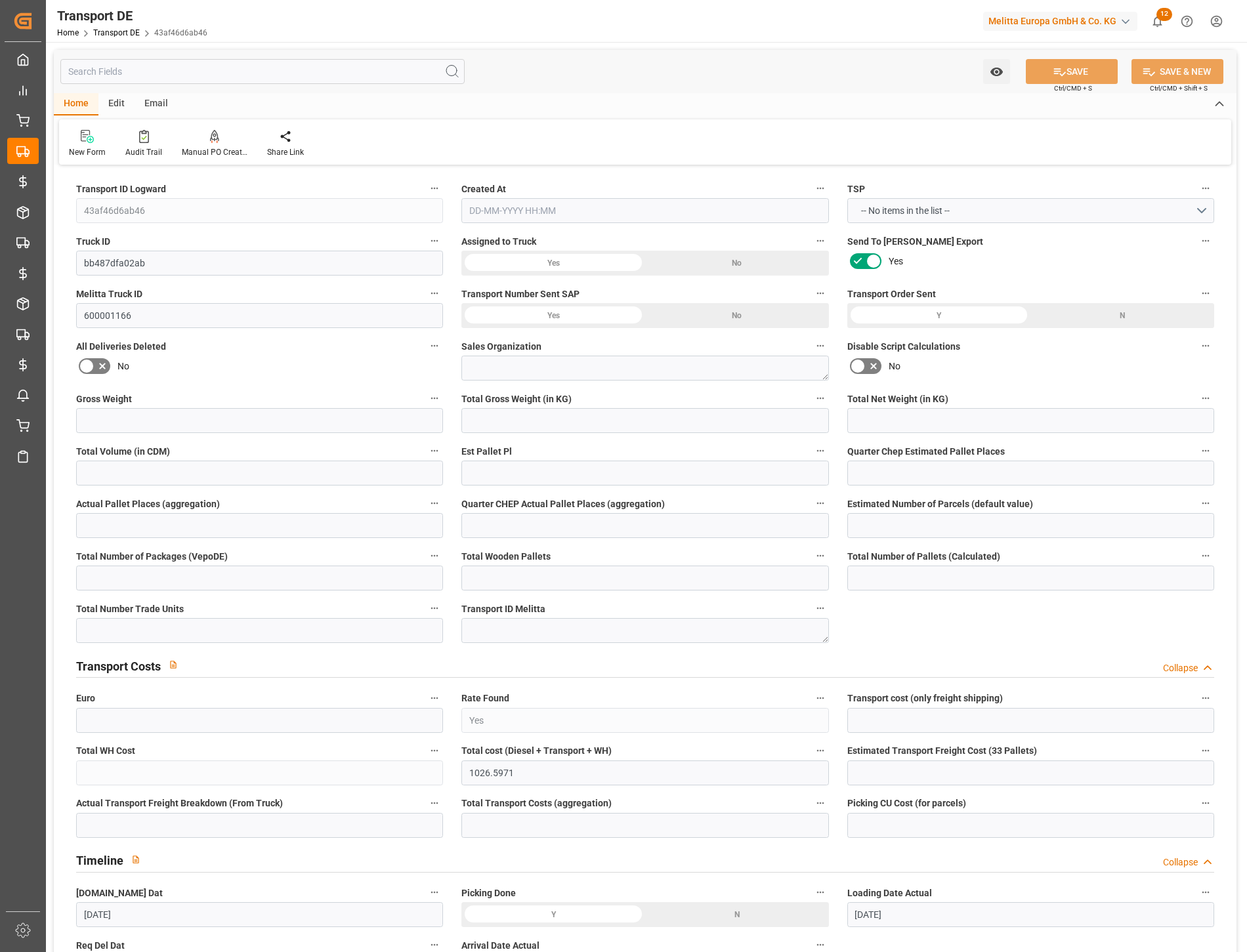
type textarea "1"
type input "17675.495"
type input "0"
type input "1"
type input "23"
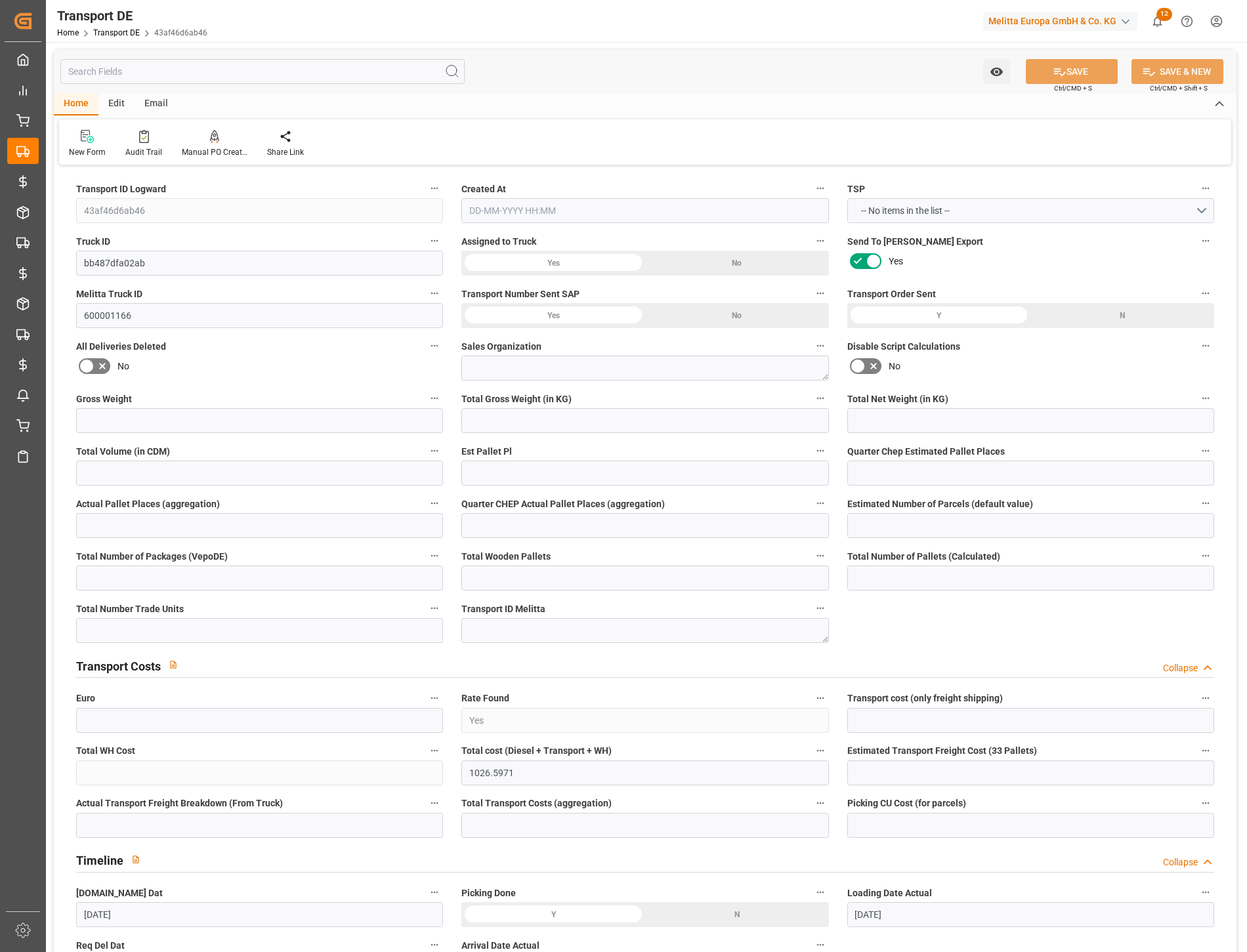
type input "22"
type input "10"
type input "644"
type input "596.6"
type input "59"
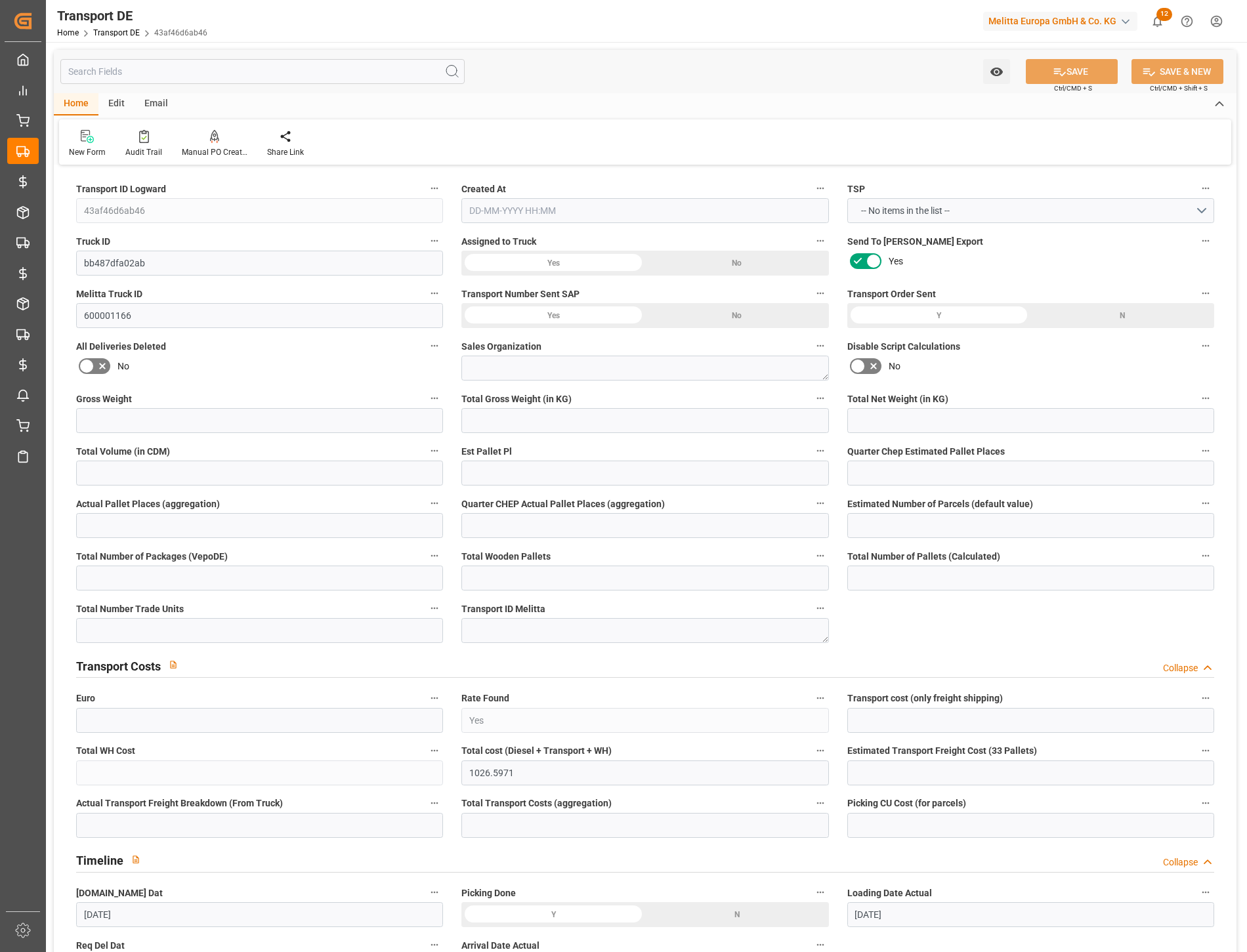
type input "DE-32423"
type input "0"
type input "-15.8099"
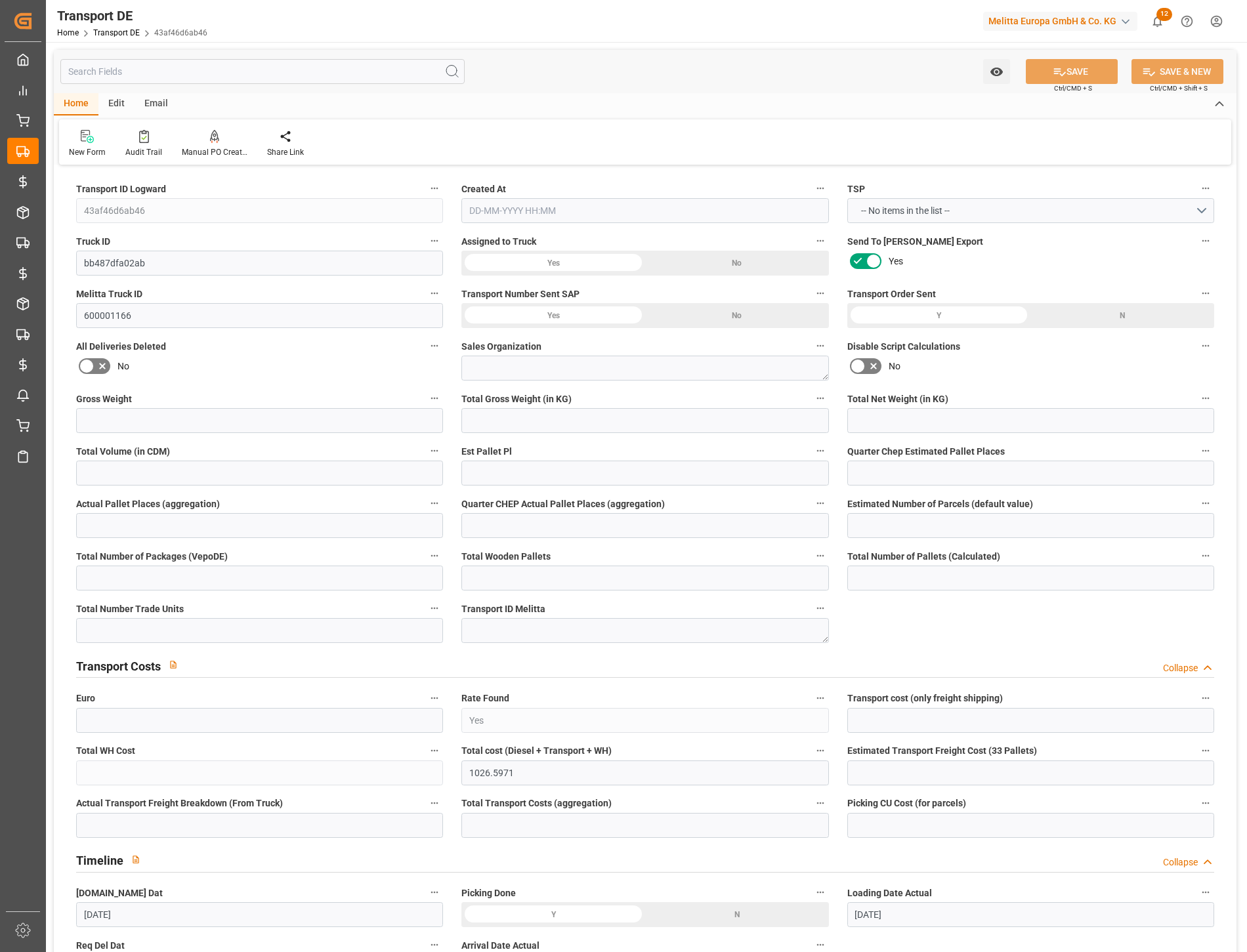
type input "180"
type input "0"
type input "DE"
type input "Full Load"
type input "21"
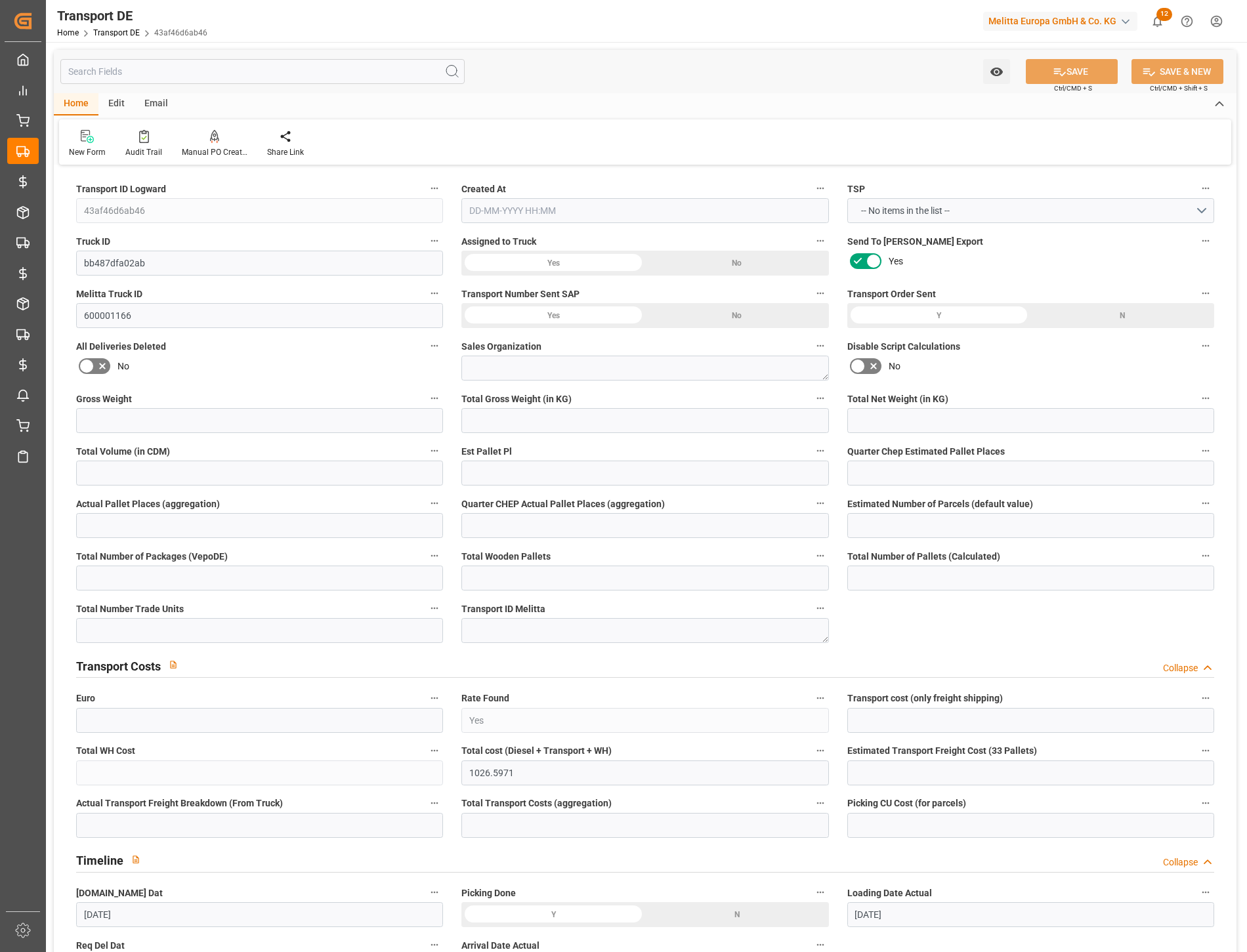
type input "100"
type input "0"
type input "PLAM"
type input "CPT"
type input "7"
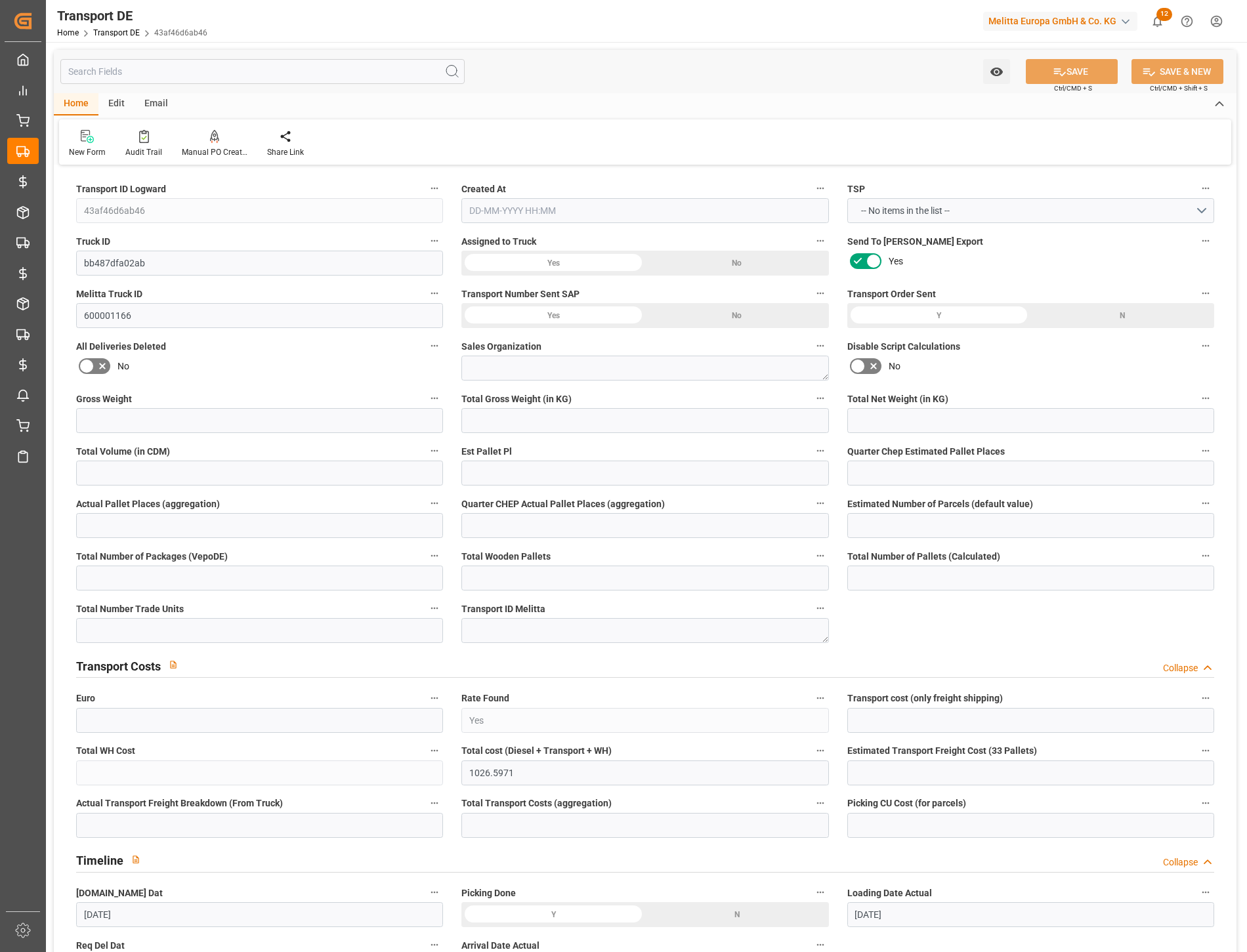
type input "1416"
type input "DE 126011900"
type input "1206.5971"
type input "28-07-2025 11:12"
type input "5336.286"
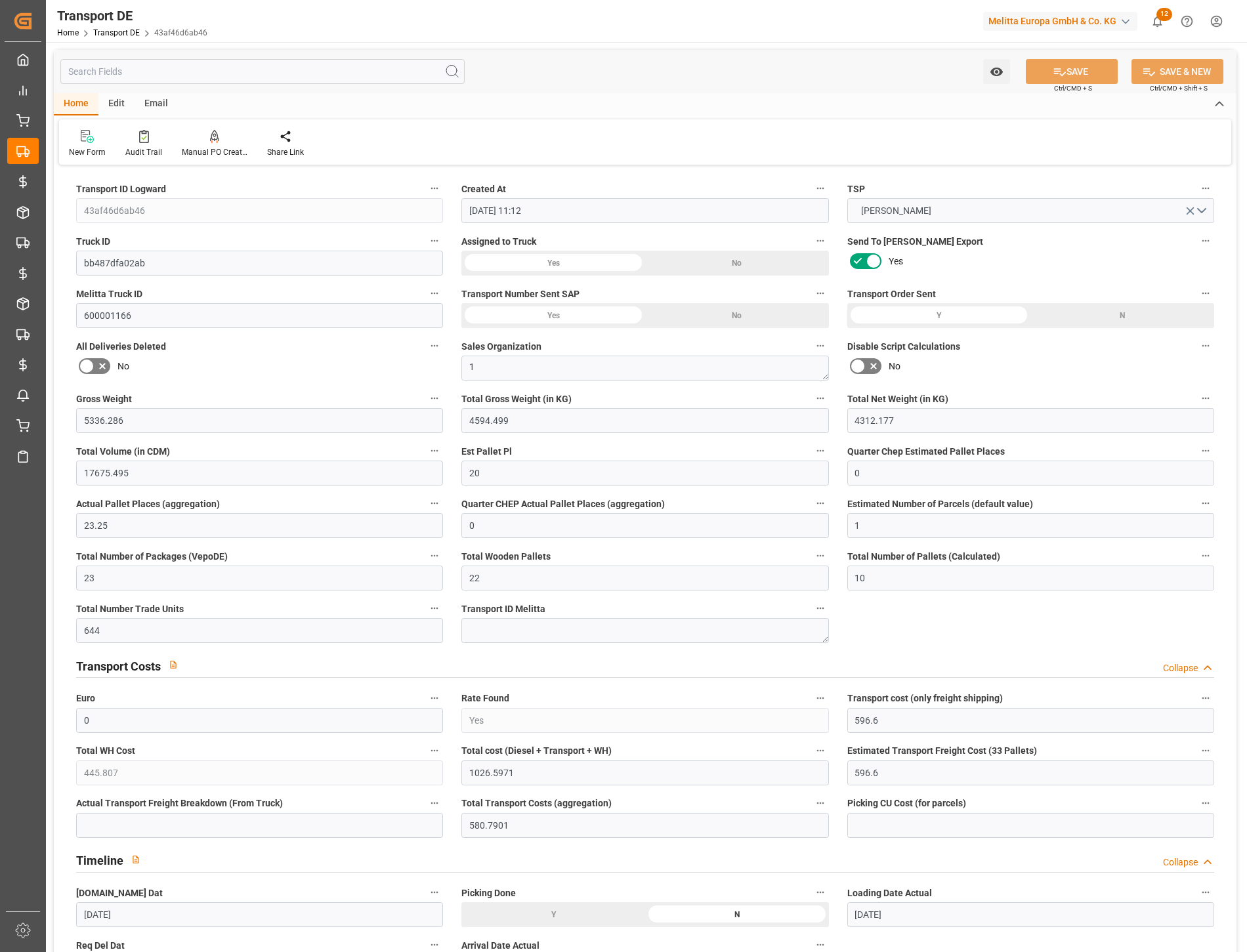
type input "4594.499"
type input "4312.177"
type input "20"
type input "23.25"
type input "0"
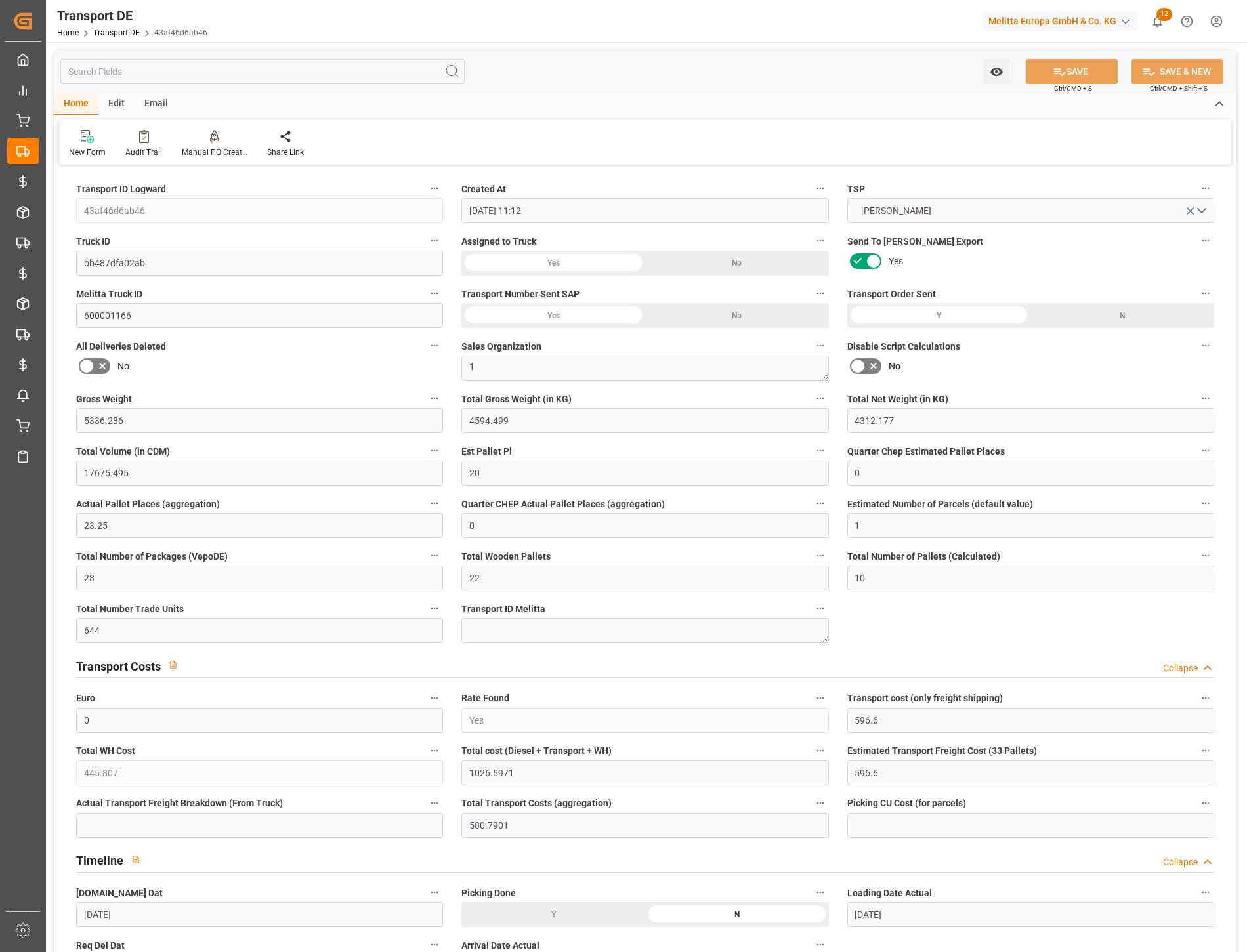
type input "0"
type input "596.6"
type input "445.807"
type input "580.7901"
type input "22"
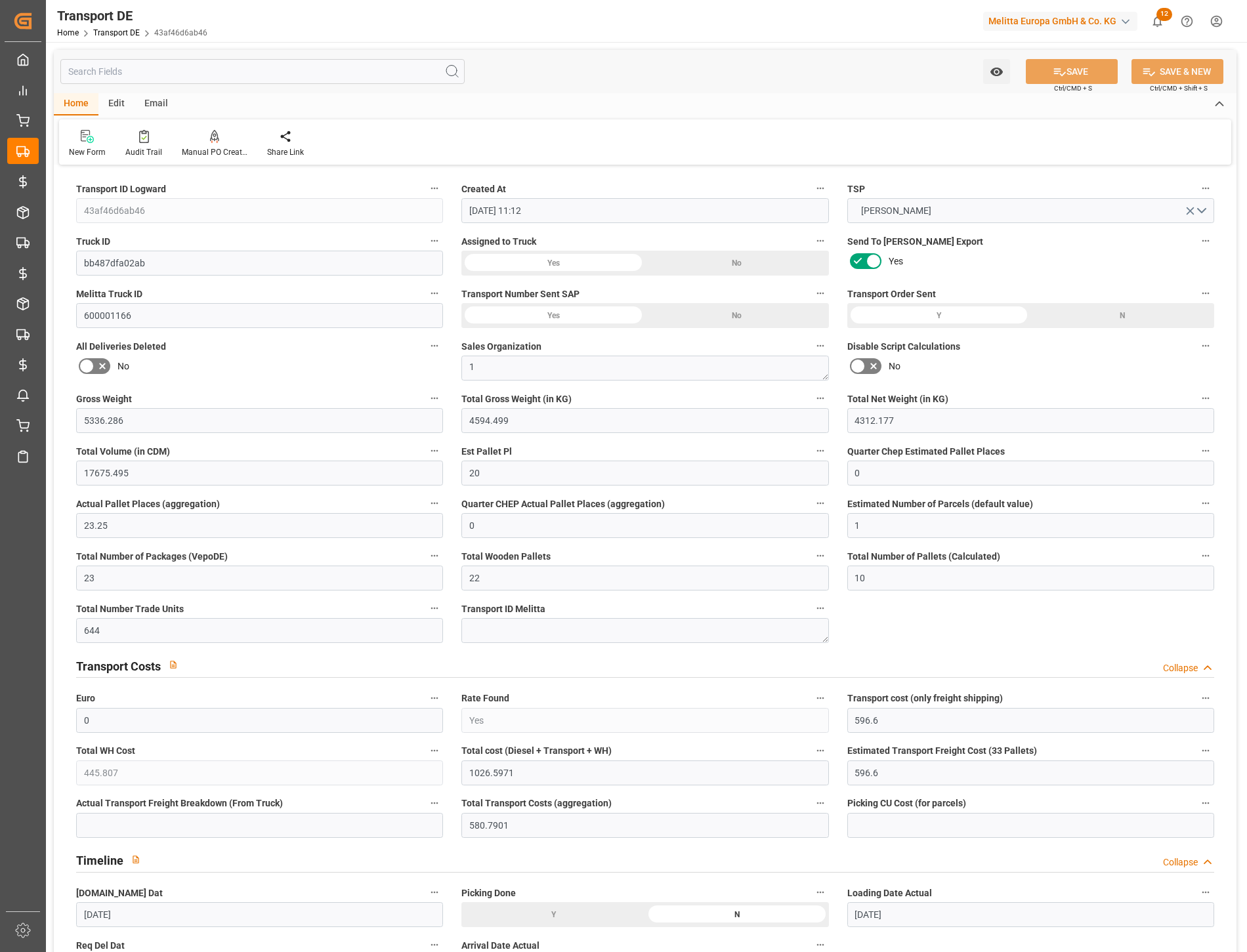
type input "0"
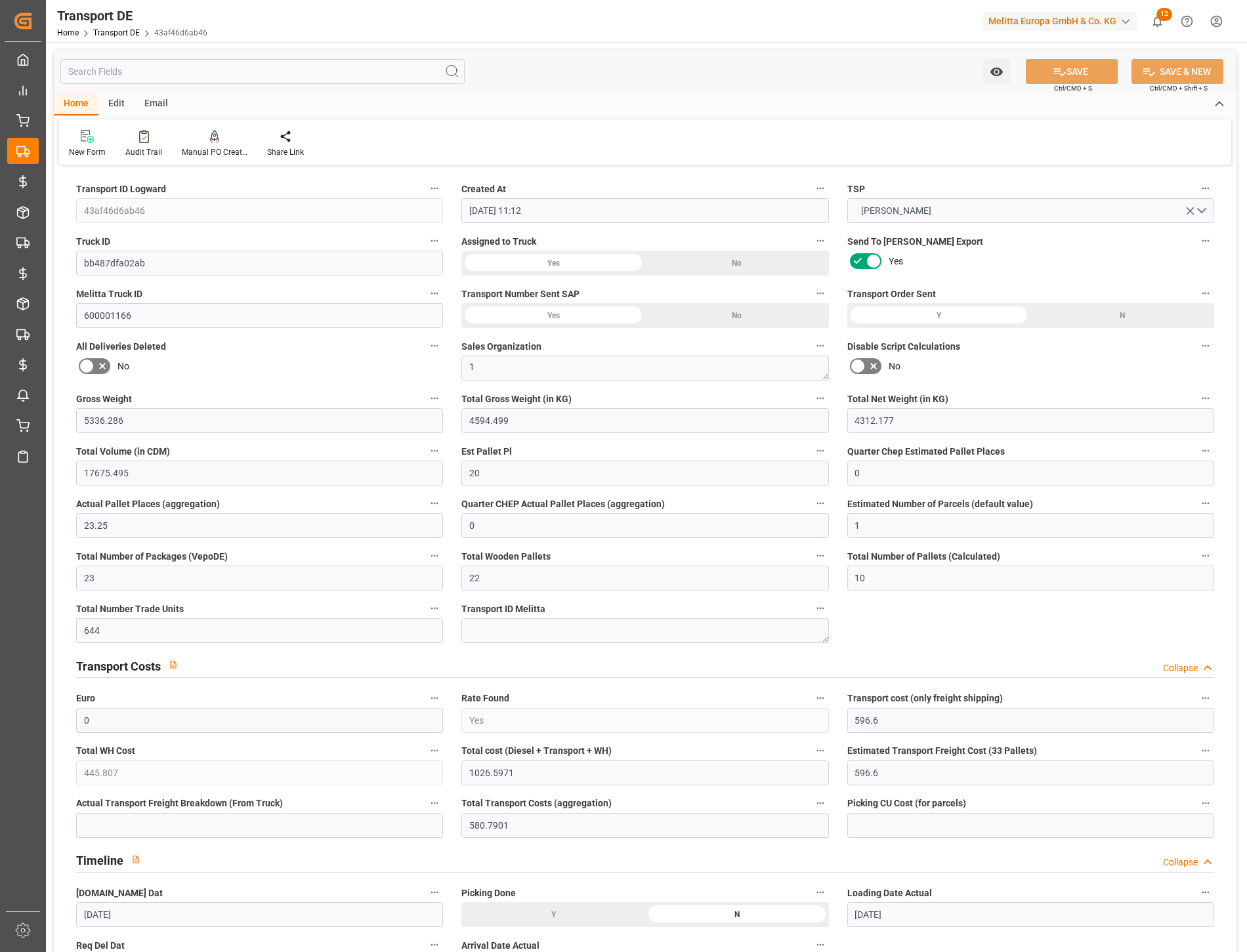
type input "0"
type input "4594.499"
type input "1"
type input "7"
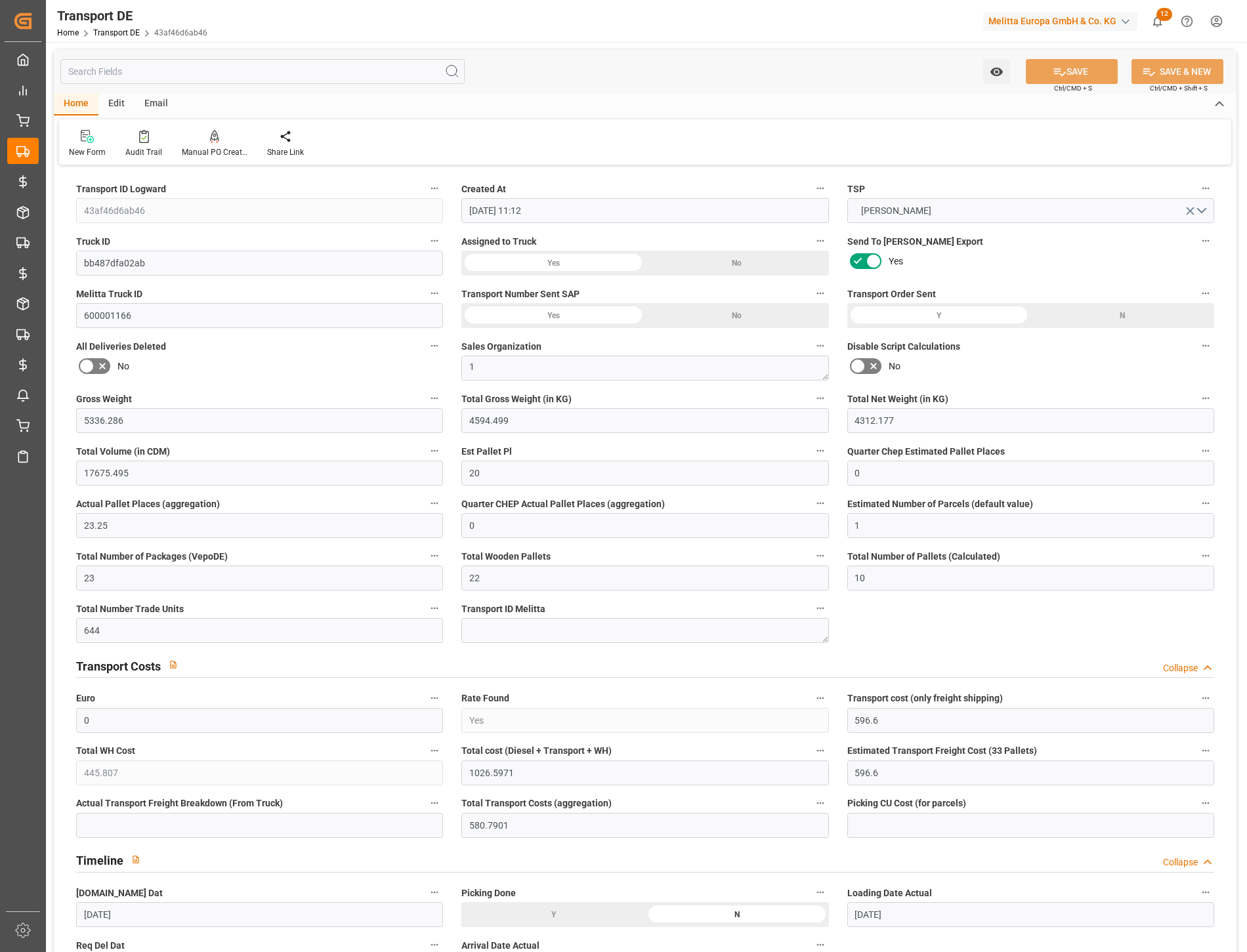
type input "5"
type input "0"
type input "9"
type input "0"
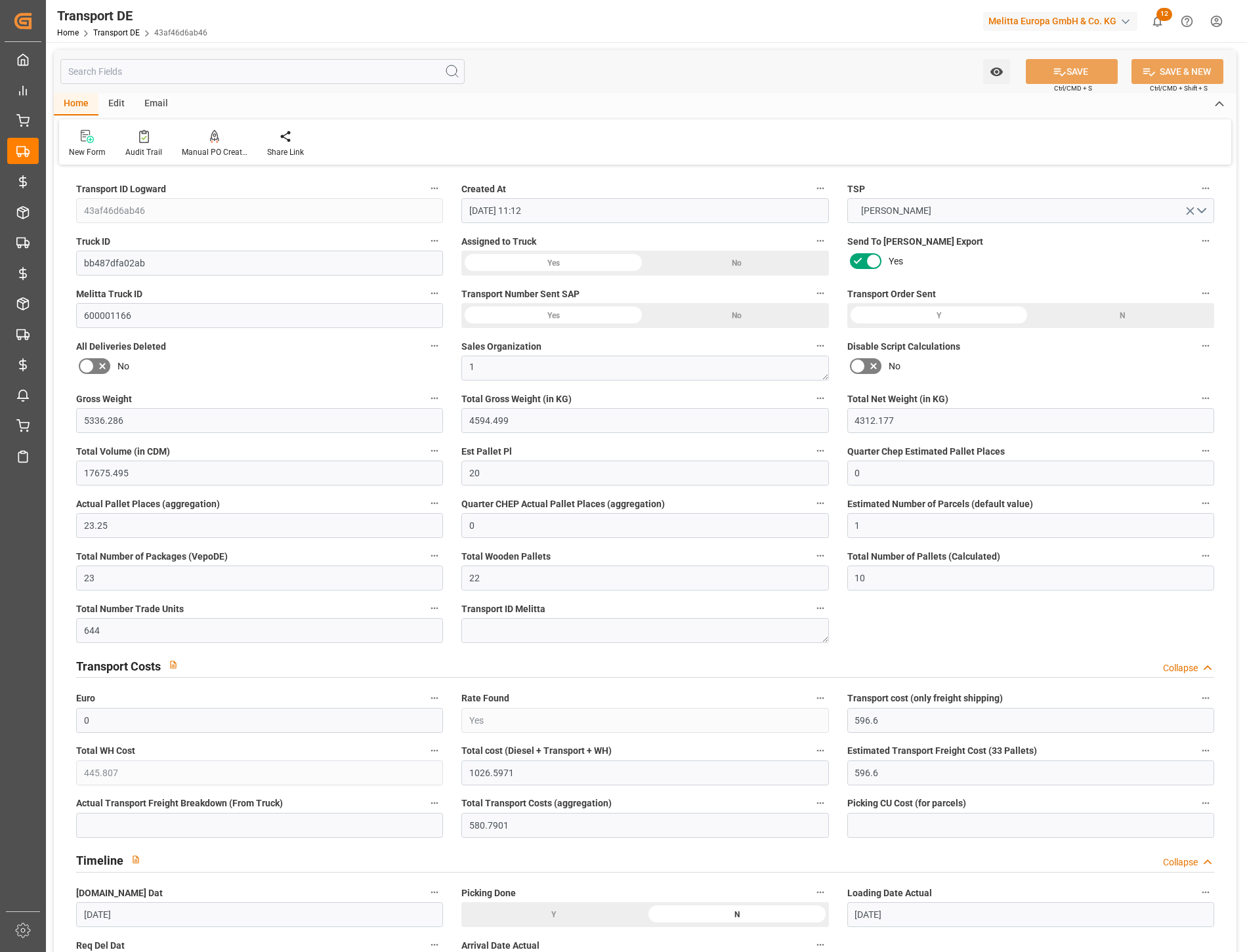
type input "760.7901"
